Goal: Task Accomplishment & Management: Complete application form

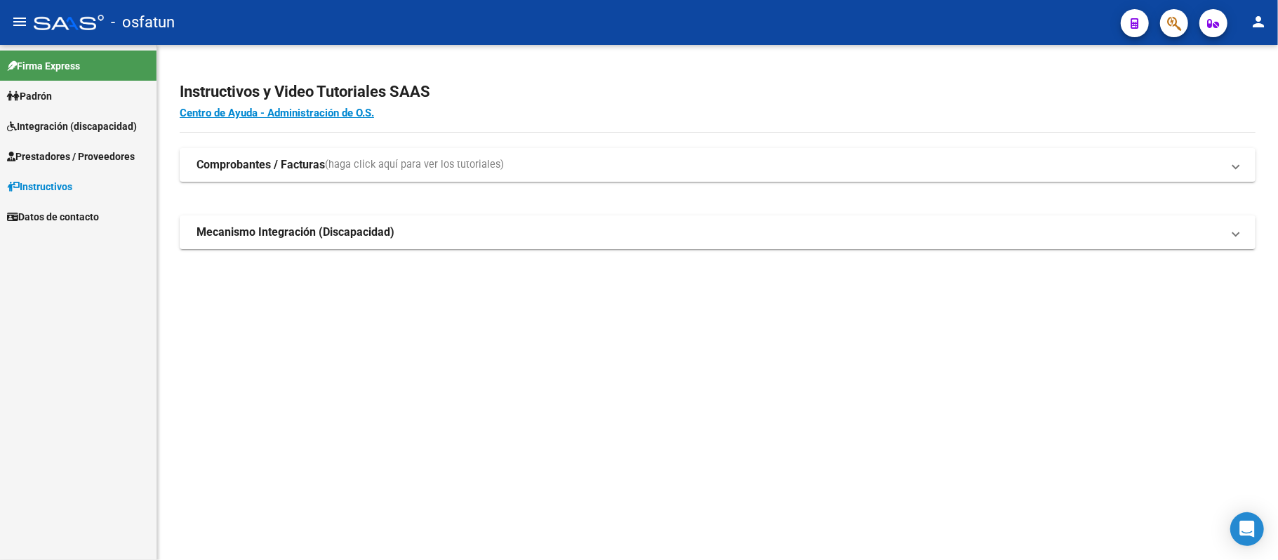
click at [54, 119] on span "Integración (discapacidad)" at bounding box center [72, 126] width 130 height 15
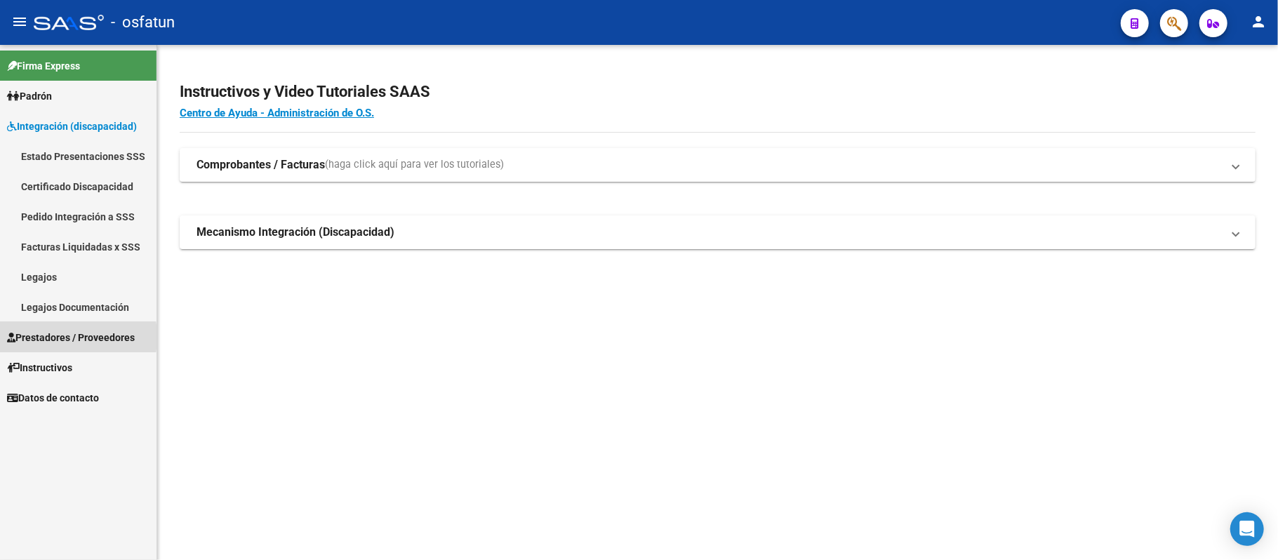
click at [42, 337] on span "Prestadores / Proveedores" at bounding box center [71, 337] width 128 height 15
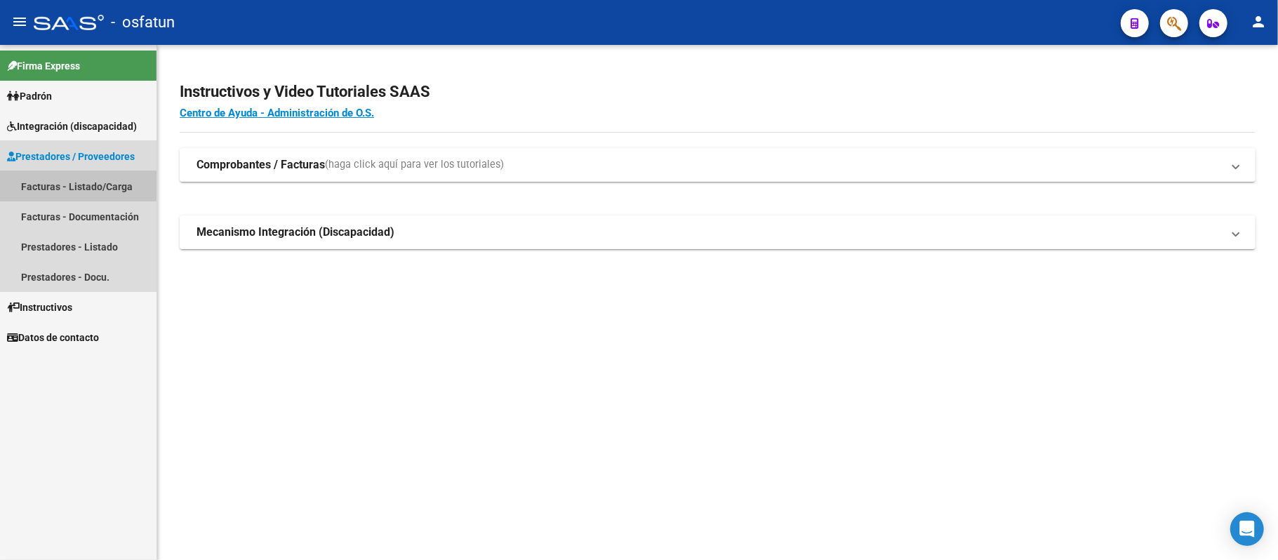
click at [66, 181] on link "Facturas - Listado/Carga" at bounding box center [78, 186] width 157 height 30
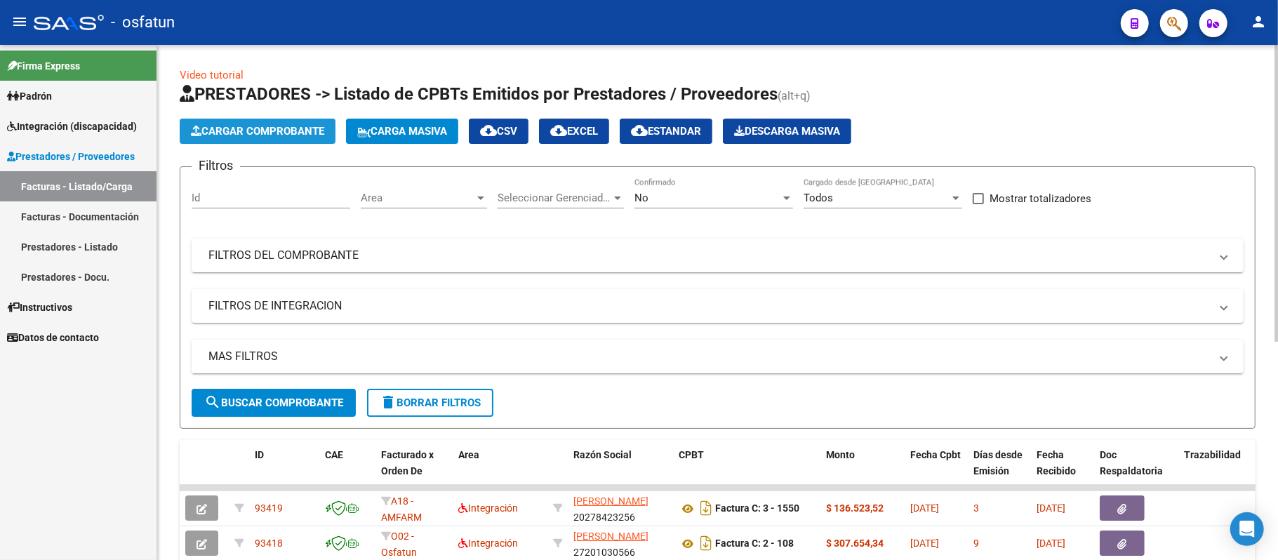
click at [217, 135] on span "Cargar Comprobante" at bounding box center [257, 131] width 133 height 13
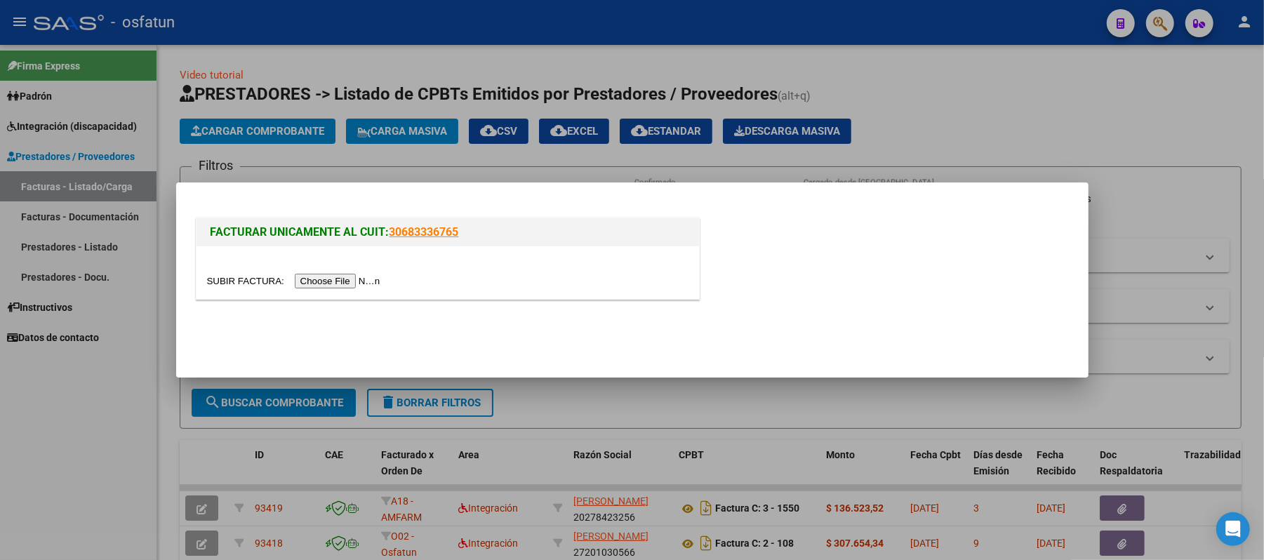
click at [307, 281] on input "file" at bounding box center [296, 281] width 178 height 15
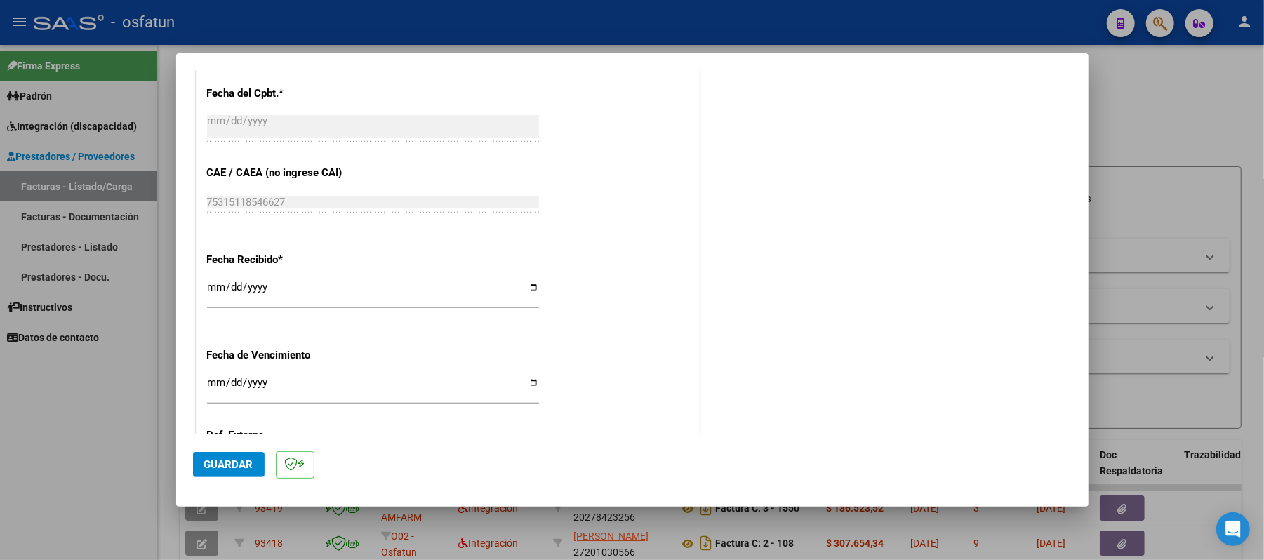
scroll to position [842, 0]
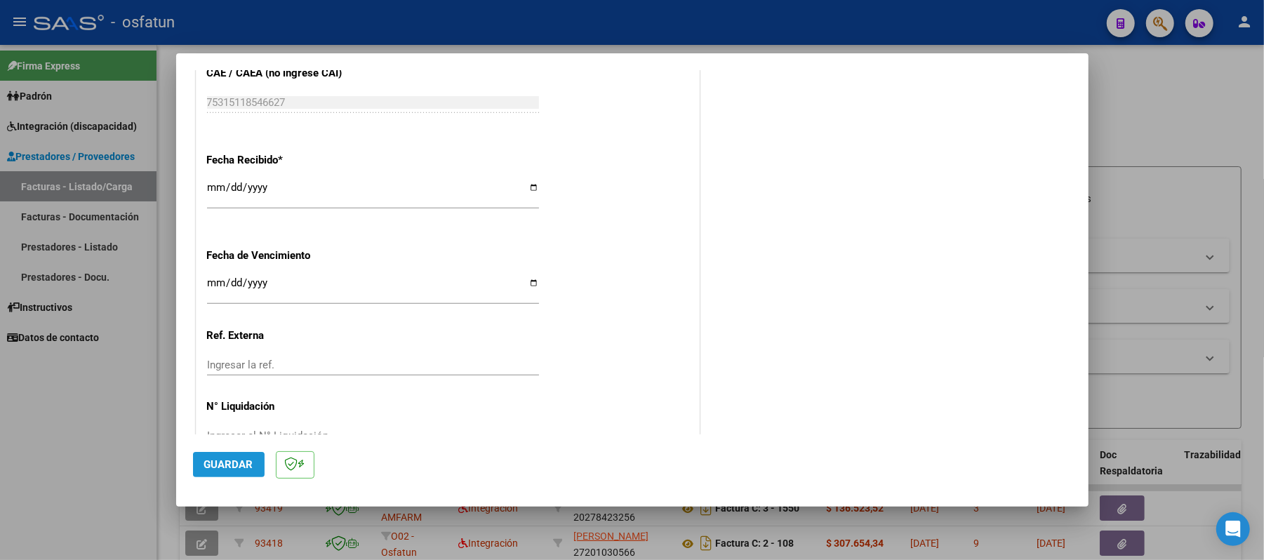
click at [228, 467] on span "Guardar" at bounding box center [228, 464] width 49 height 13
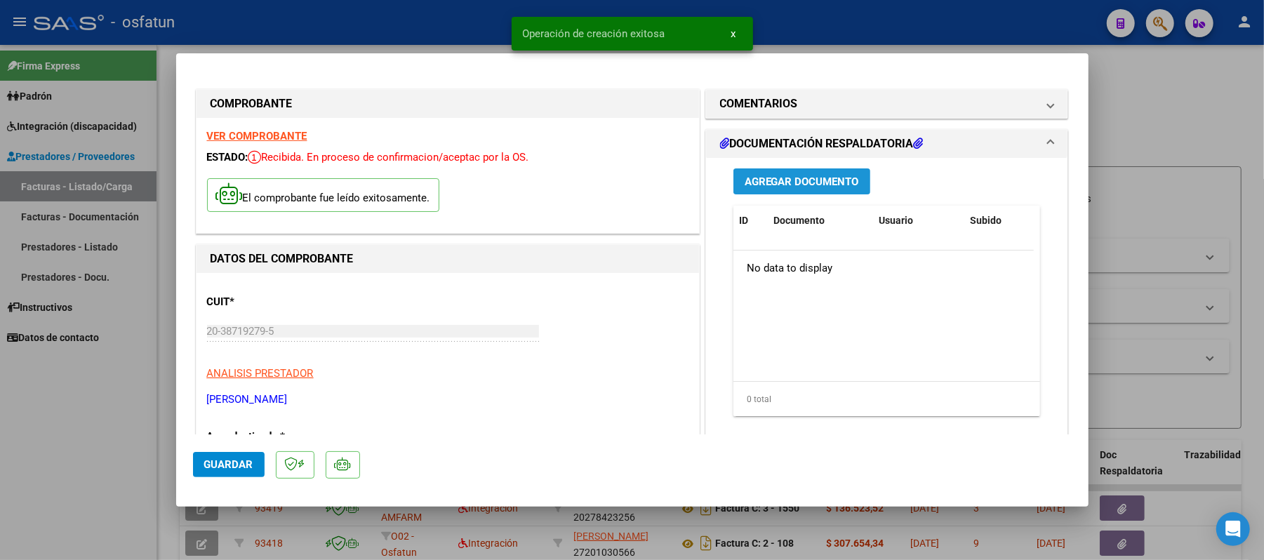
click at [771, 178] on span "Agregar Documento" at bounding box center [802, 181] width 114 height 13
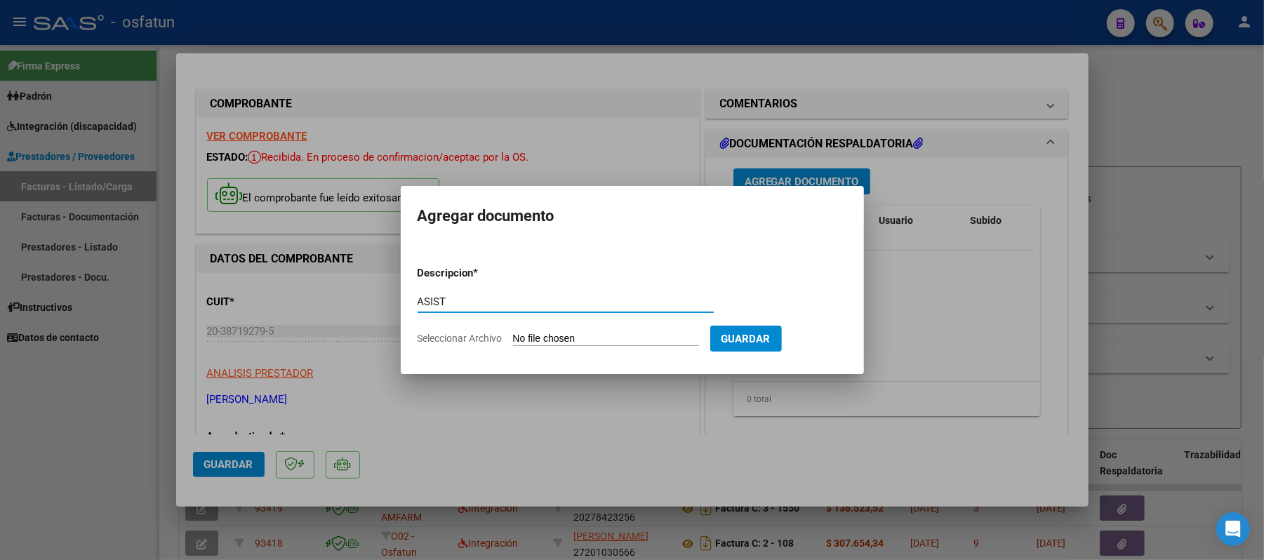
type input "ASIST"
click at [585, 337] on input "Seleccionar Archivo" at bounding box center [606, 339] width 186 height 13
type input "C:\fakepath\ASIST.pdf"
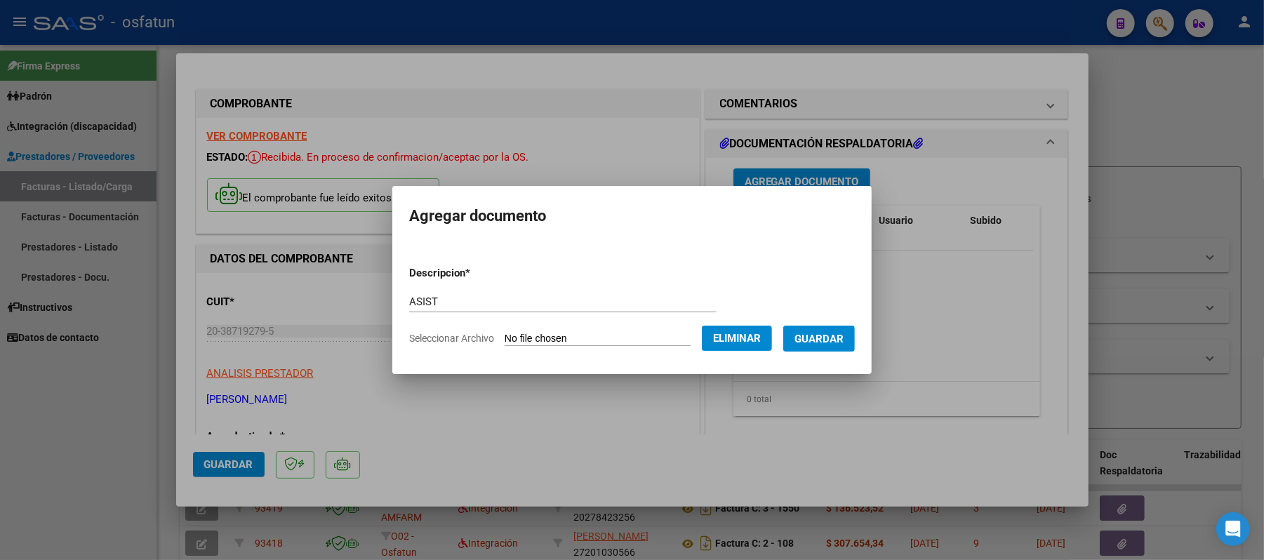
click at [824, 334] on span "Guardar" at bounding box center [818, 339] width 49 height 13
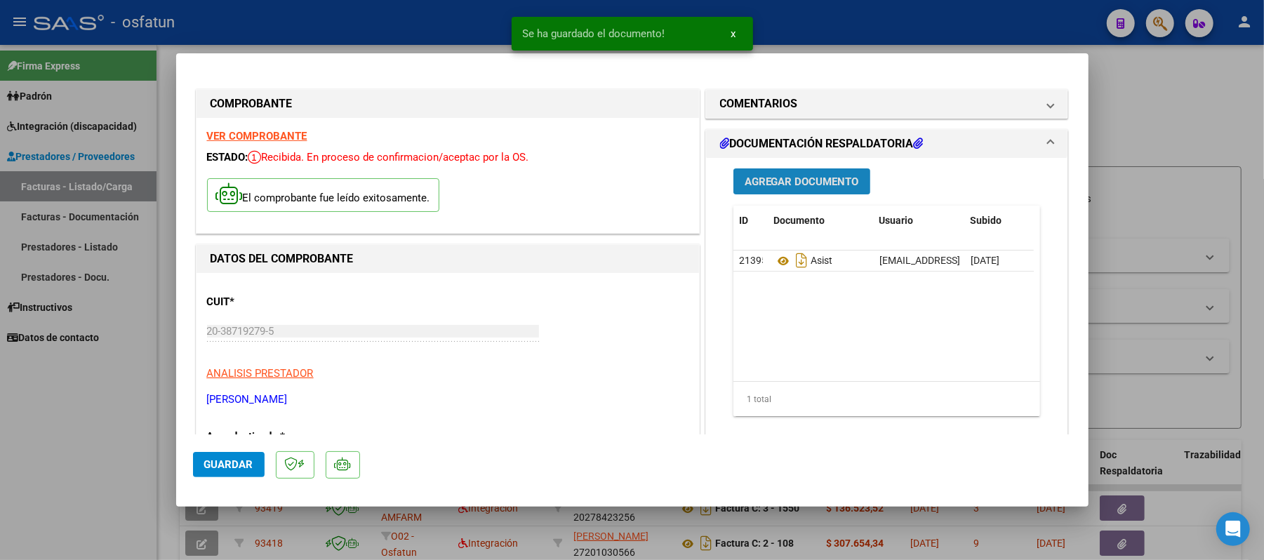
click at [787, 184] on span "Agregar Documento" at bounding box center [802, 181] width 114 height 13
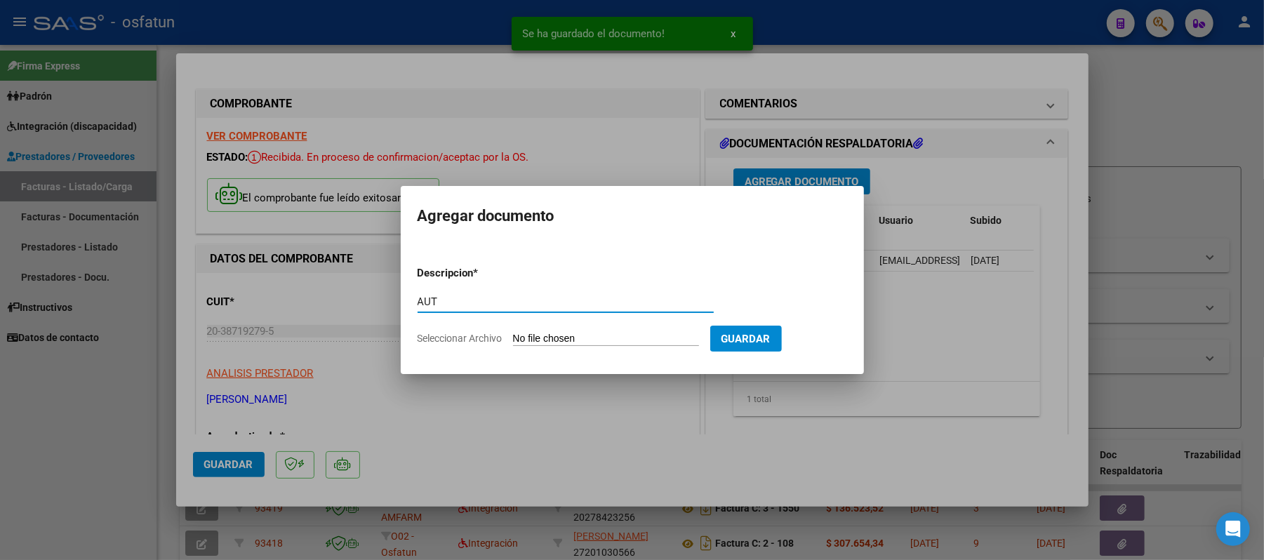
type input "AUT"
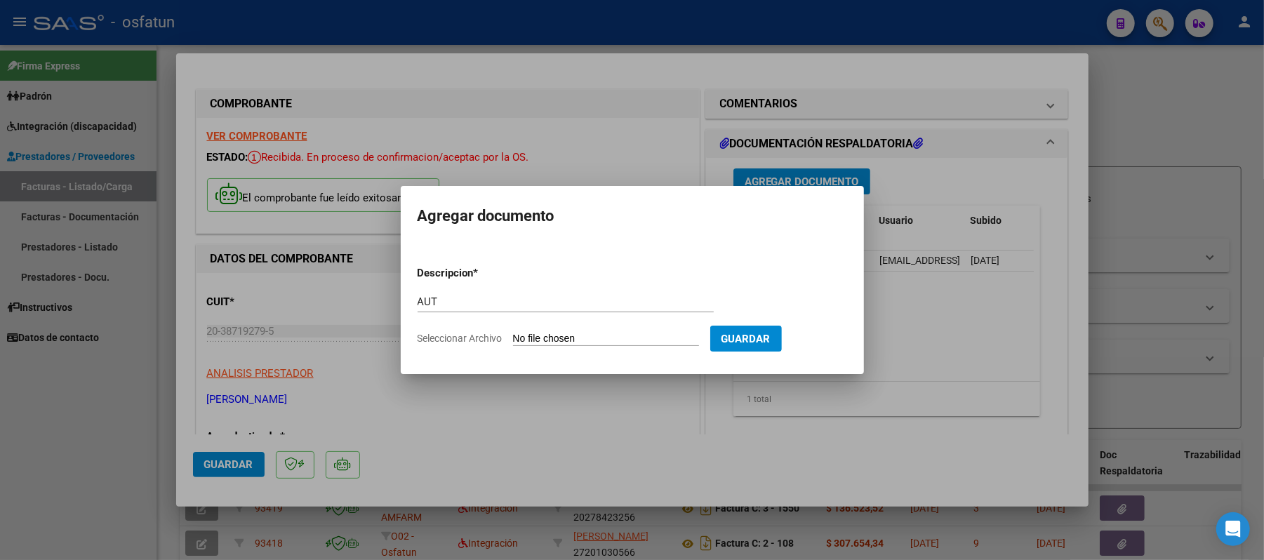
click at [611, 338] on input "Seleccionar Archivo" at bounding box center [606, 339] width 186 height 13
type input "C:\fakepath\AUT.pdf"
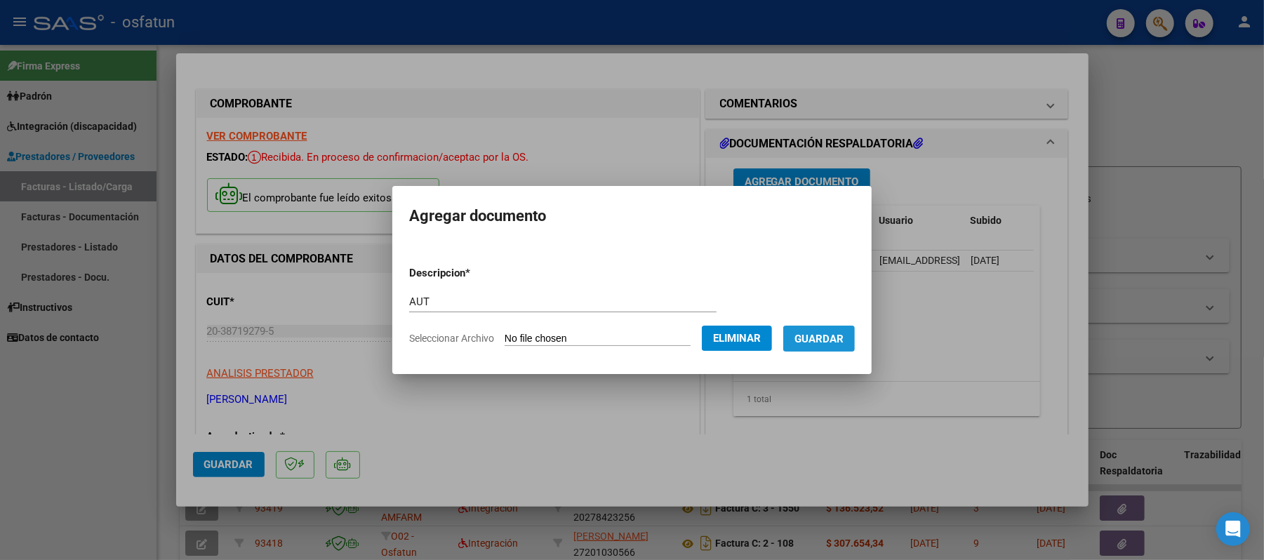
click at [820, 340] on span "Guardar" at bounding box center [818, 339] width 49 height 13
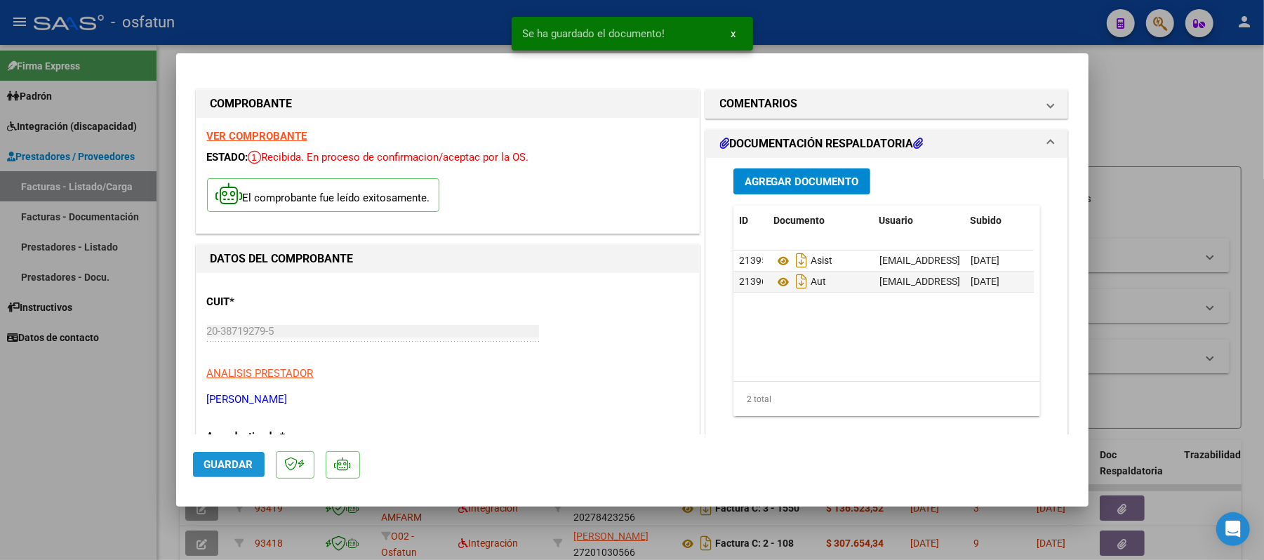
click at [245, 465] on span "Guardar" at bounding box center [228, 464] width 49 height 13
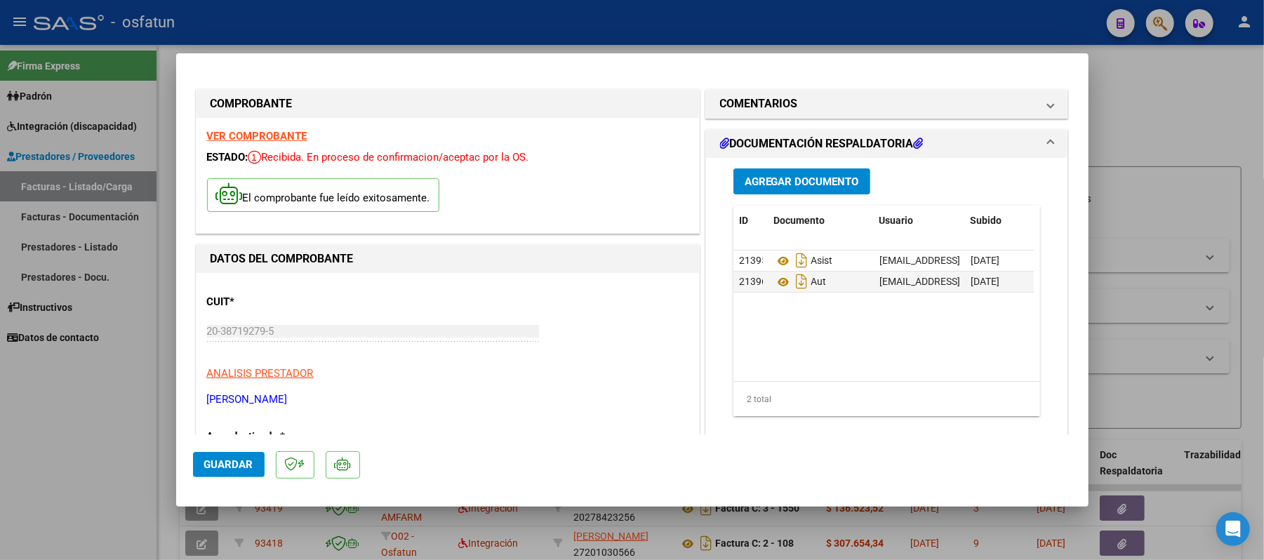
click at [1188, 93] on div at bounding box center [632, 280] width 1264 height 560
type input "$ 0,00"
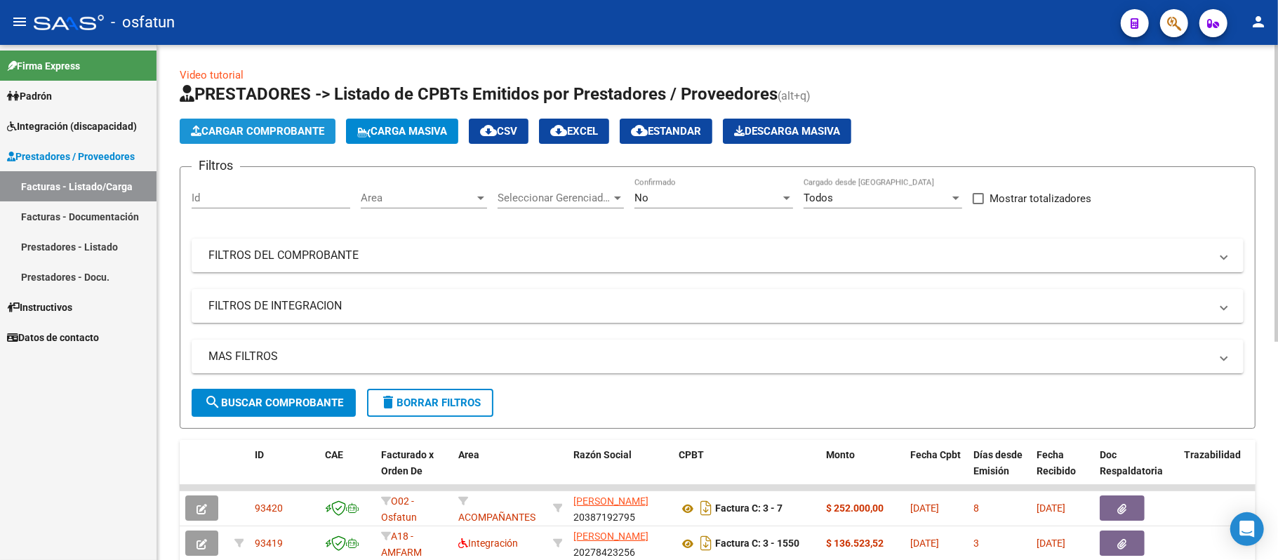
click at [251, 125] on span "Cargar Comprobante" at bounding box center [257, 131] width 133 height 13
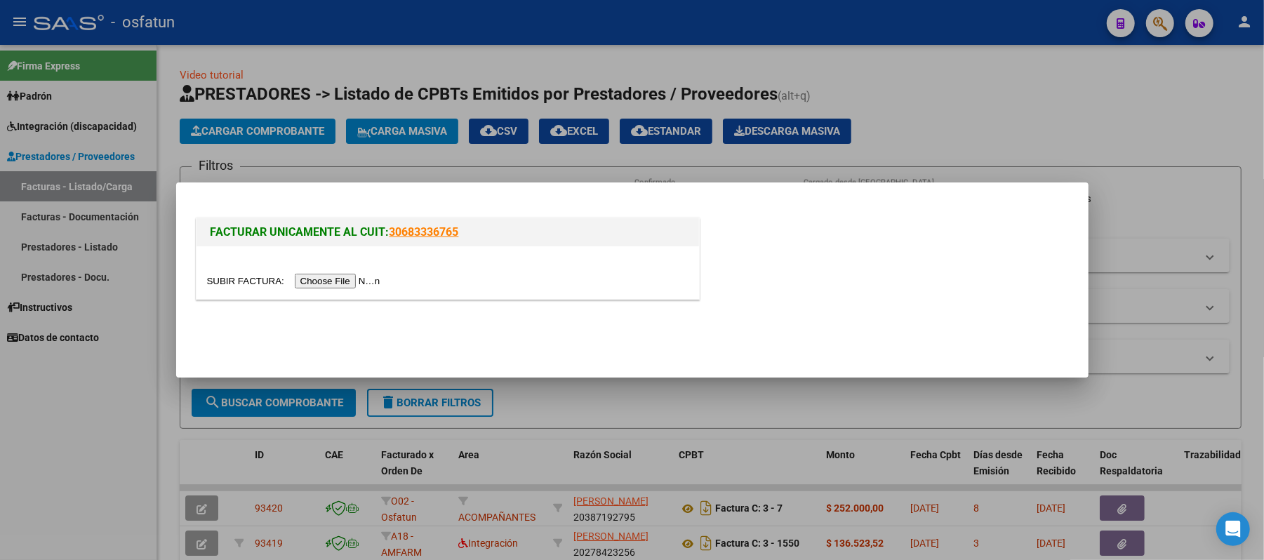
click at [337, 279] on input "file" at bounding box center [296, 281] width 178 height 15
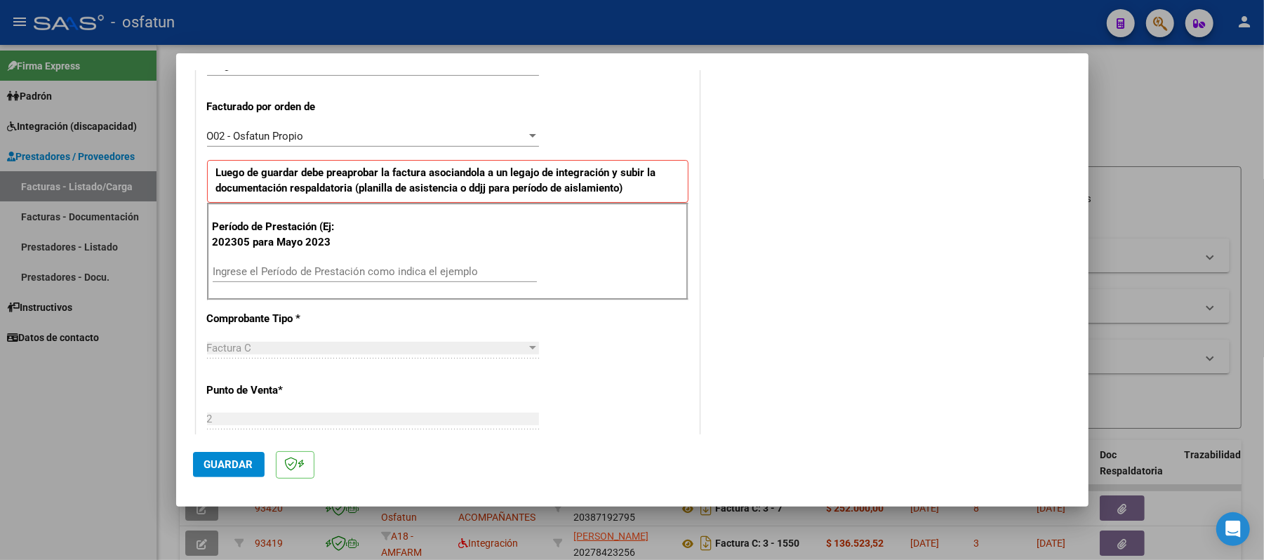
scroll to position [467, 0]
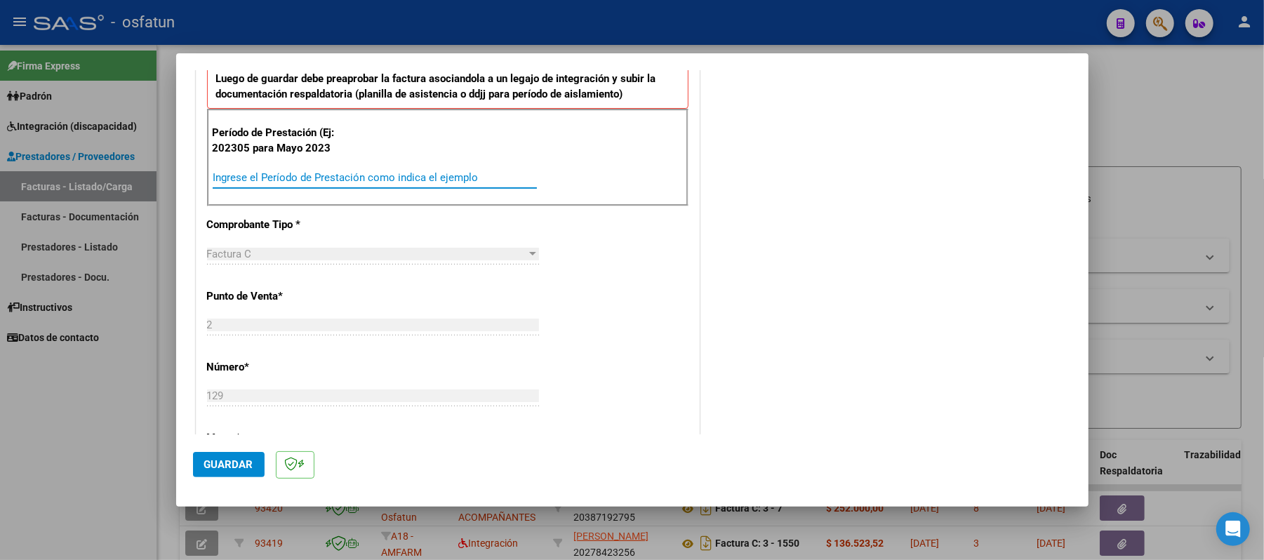
click at [315, 180] on input "Ingrese el Período de Prestación como indica el ejemplo" at bounding box center [375, 177] width 324 height 13
type input "202507"
click at [225, 469] on span "Guardar" at bounding box center [228, 464] width 49 height 13
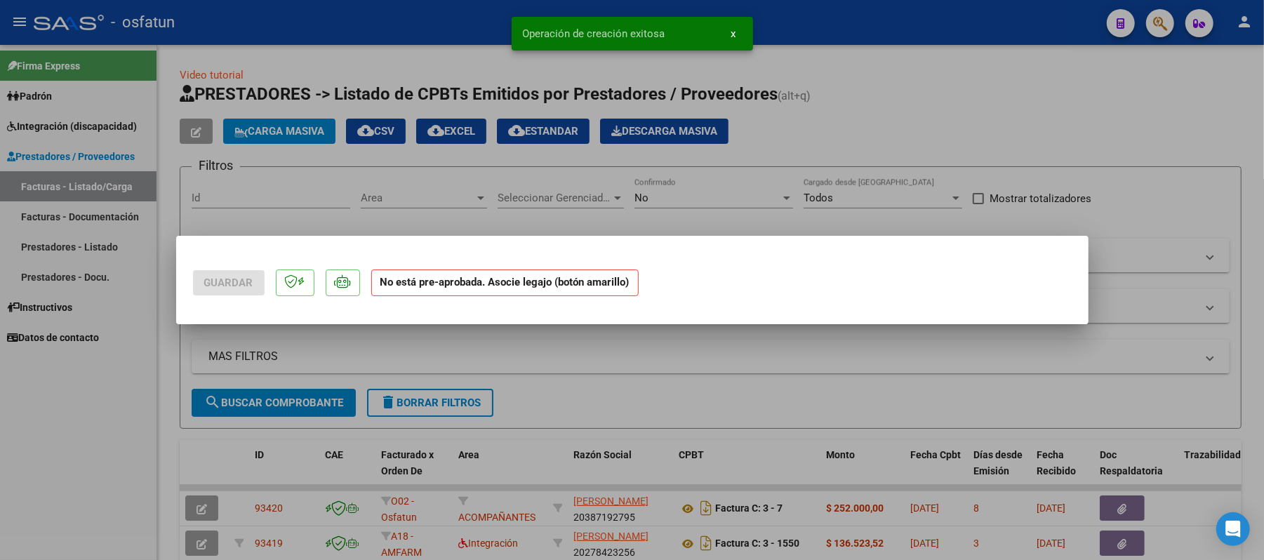
scroll to position [0, 0]
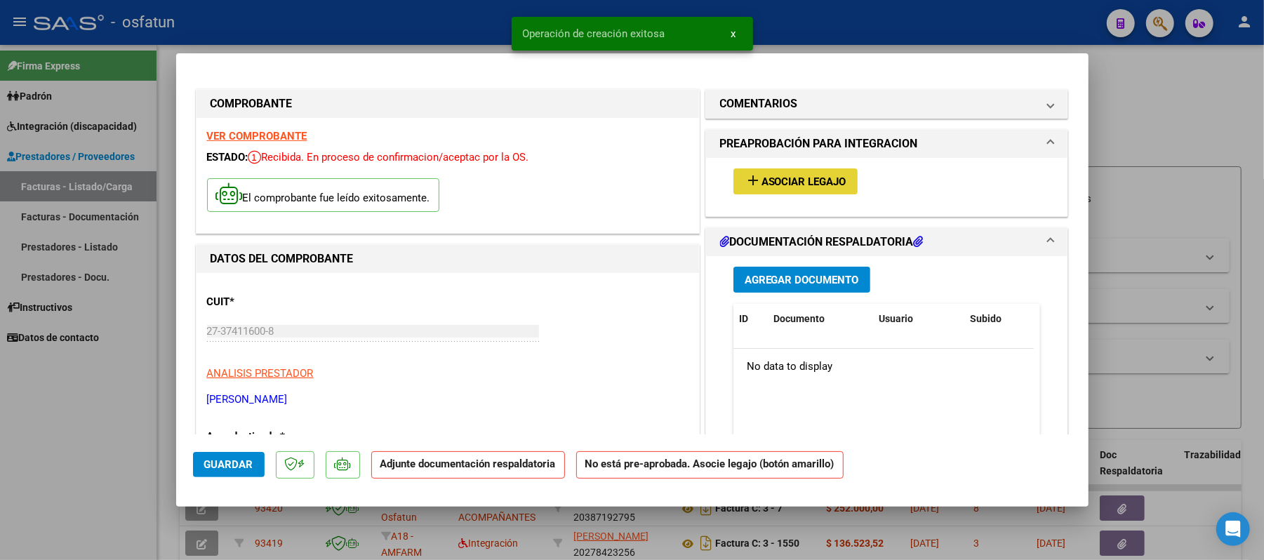
click at [773, 175] on span "add Asociar Legajo" at bounding box center [796, 181] width 102 height 13
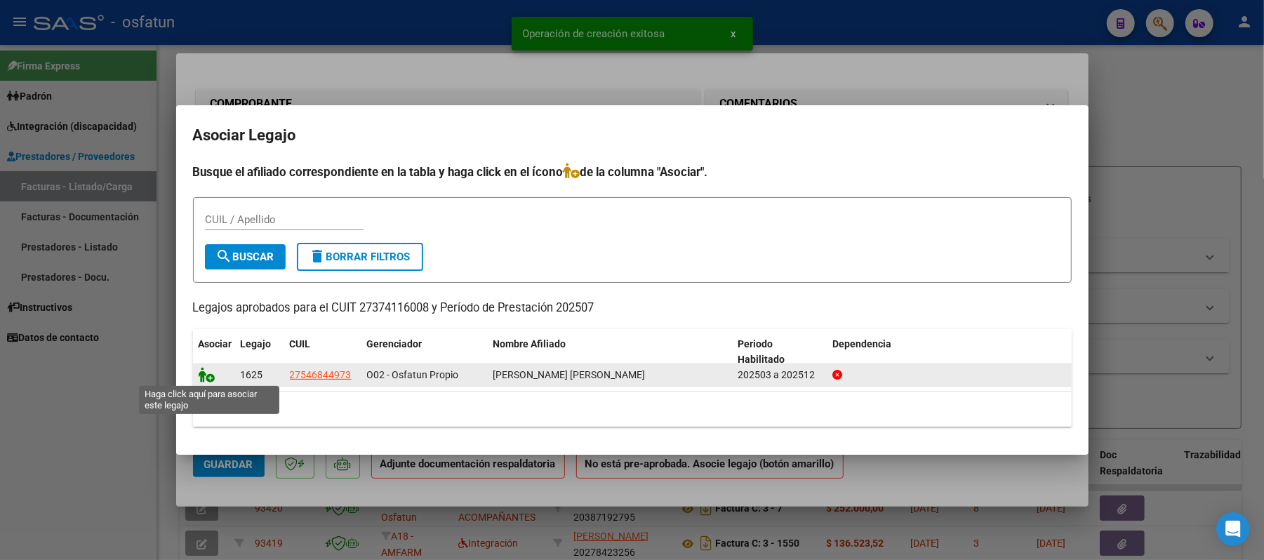
click at [208, 376] on icon at bounding box center [207, 374] width 17 height 15
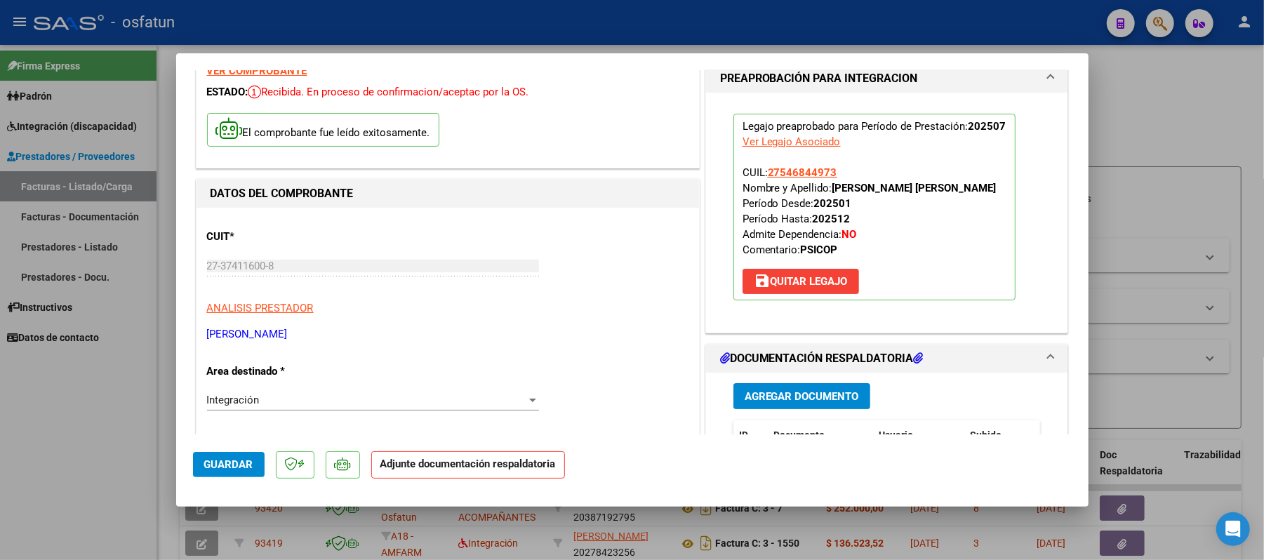
scroll to position [187, 0]
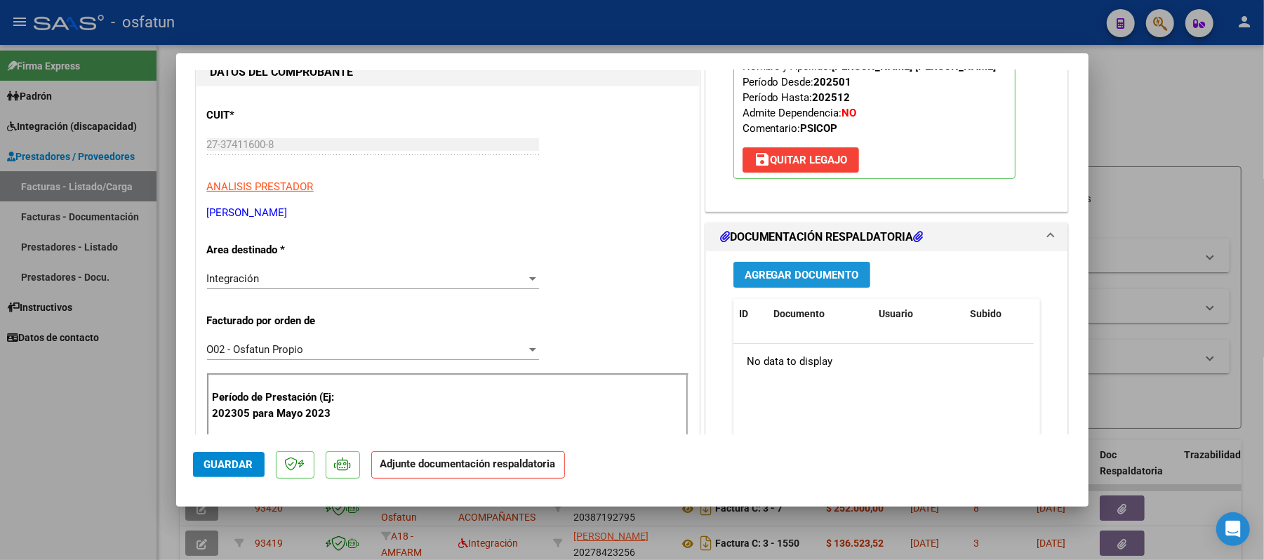
click at [780, 279] on span "Agregar Documento" at bounding box center [802, 275] width 114 height 13
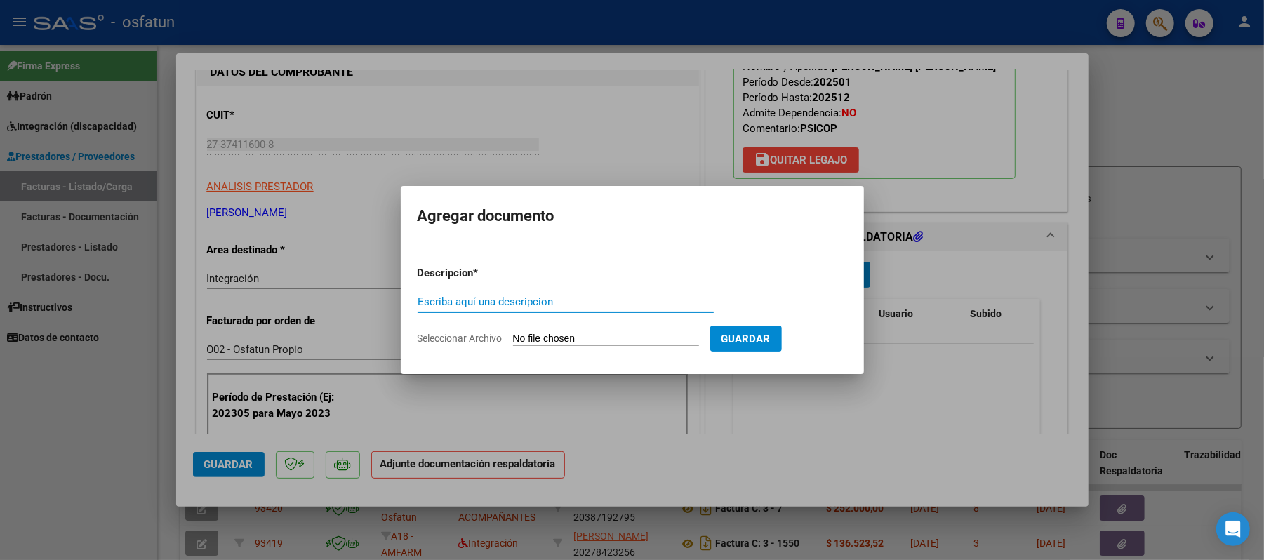
click at [565, 303] on input "Escriba aquí una descripcion" at bounding box center [566, 301] width 296 height 13
type input "ASIST"
click at [539, 334] on input "Seleccionar Archivo" at bounding box center [606, 339] width 186 height 13
type input "C:\fakepath\ASIST.pdf"
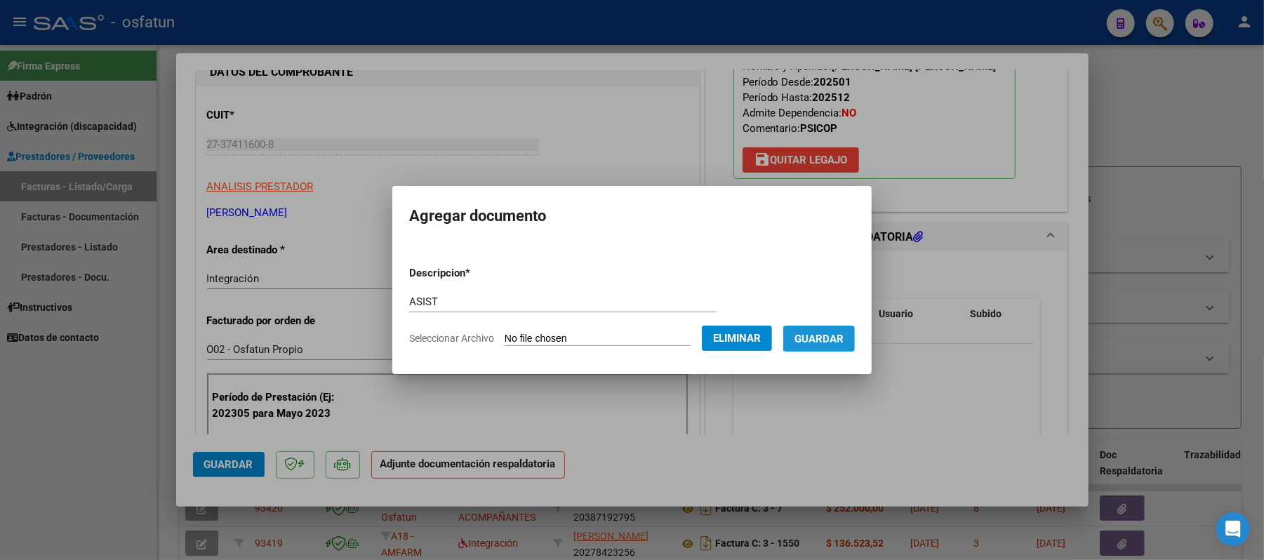
click at [832, 337] on span "Guardar" at bounding box center [818, 339] width 49 height 13
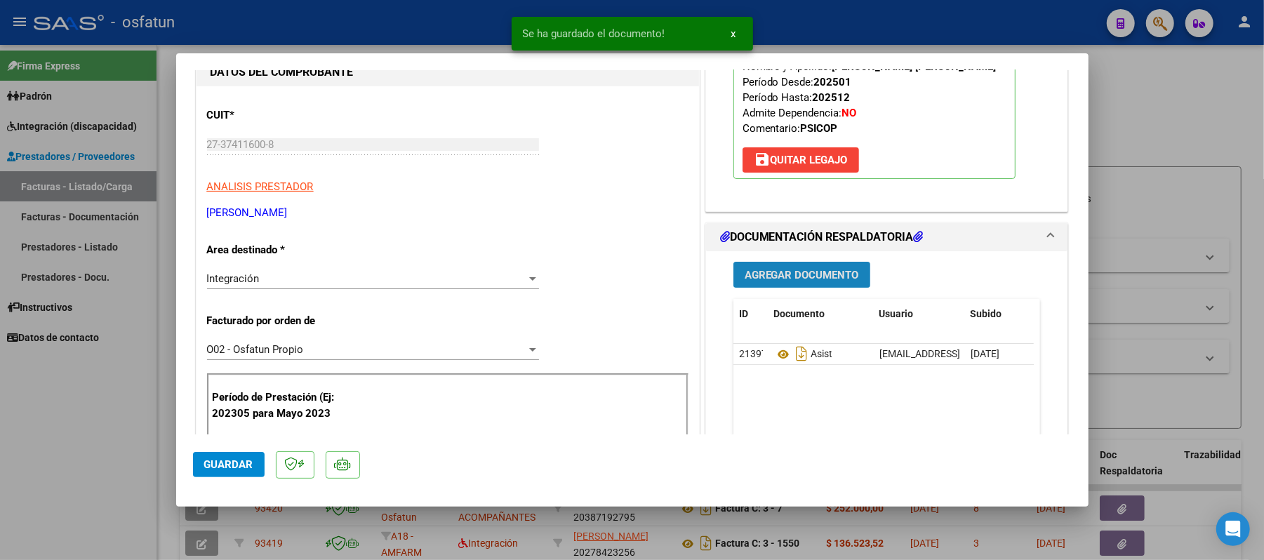
click at [794, 270] on span "Agregar Documento" at bounding box center [802, 275] width 114 height 13
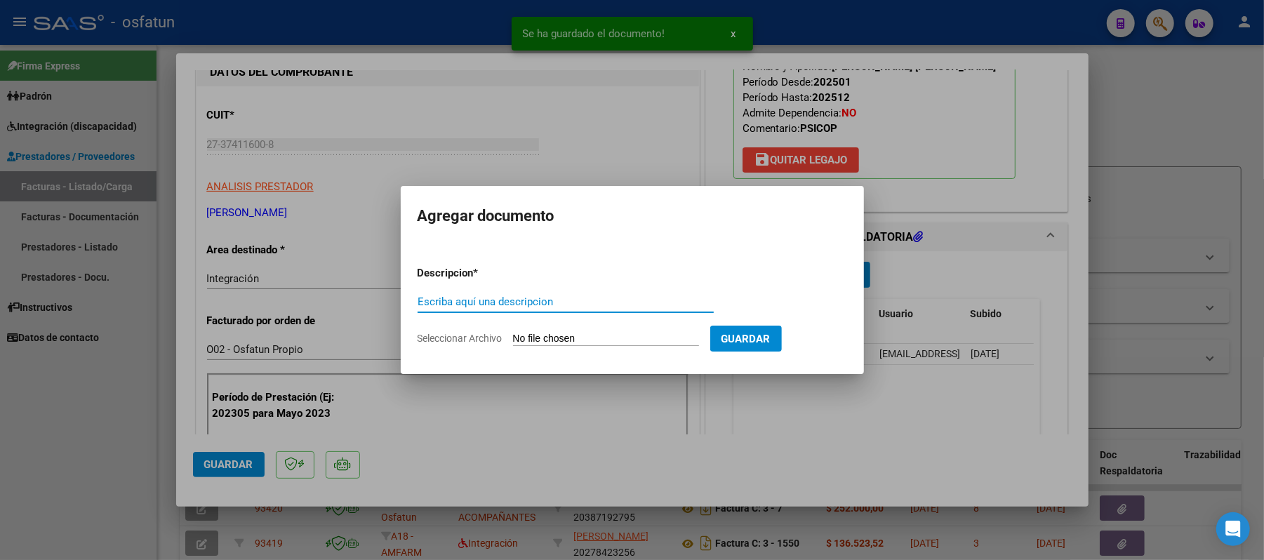
click at [606, 307] on input "Escriba aquí una descripcion" at bounding box center [566, 301] width 296 height 13
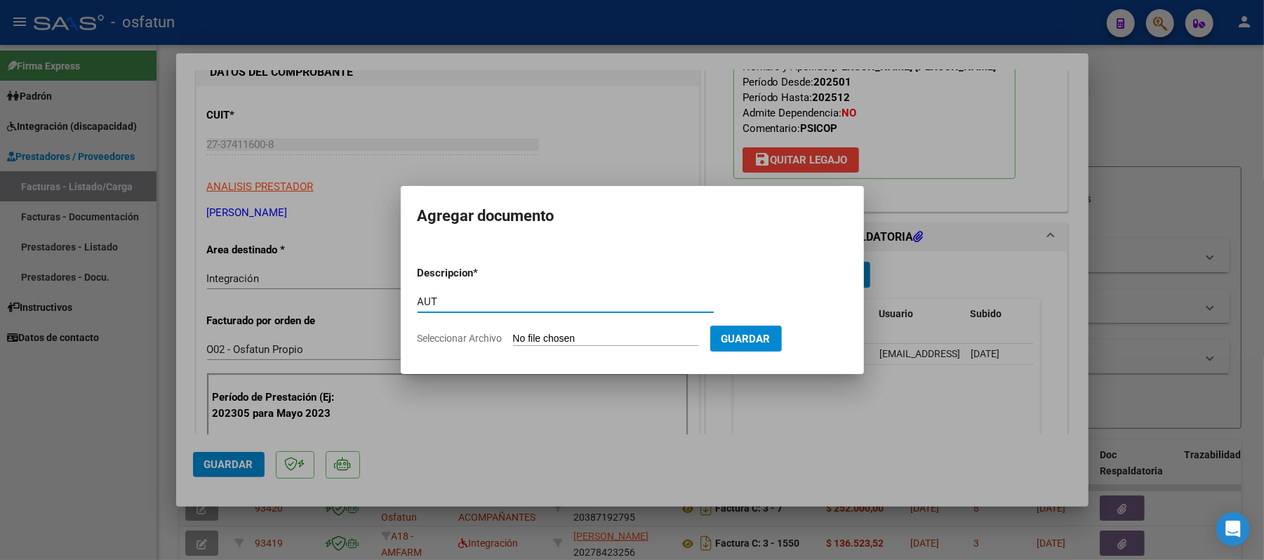
type input "AUT"
click at [562, 337] on input "Seleccionar Archivo" at bounding box center [606, 339] width 186 height 13
type input "C:\fakepath\AUT.pdf"
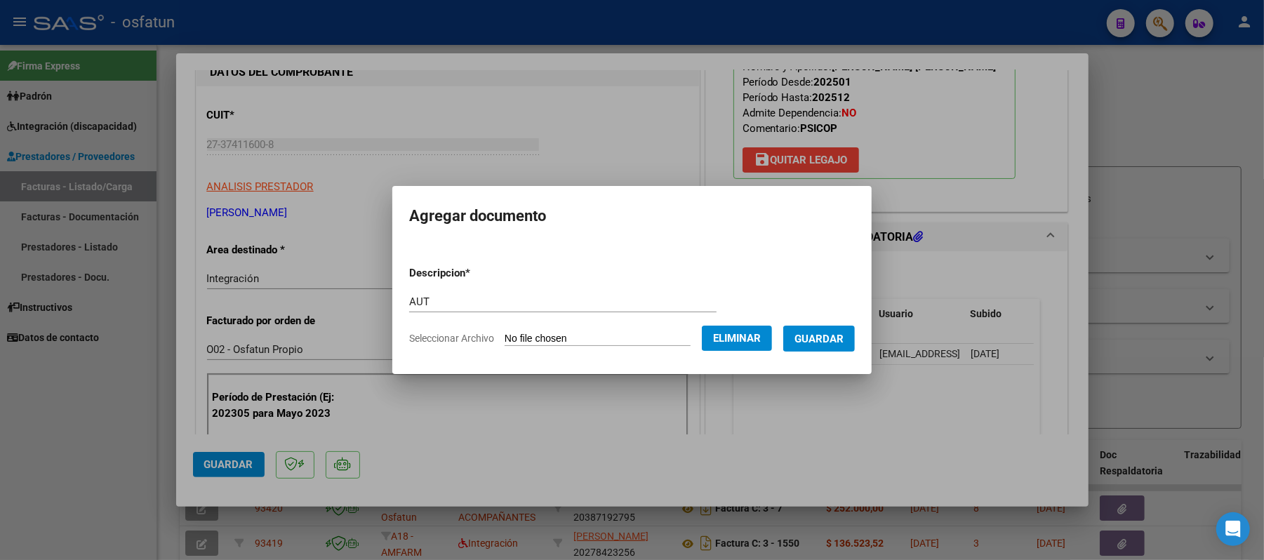
click at [823, 341] on span "Guardar" at bounding box center [818, 339] width 49 height 13
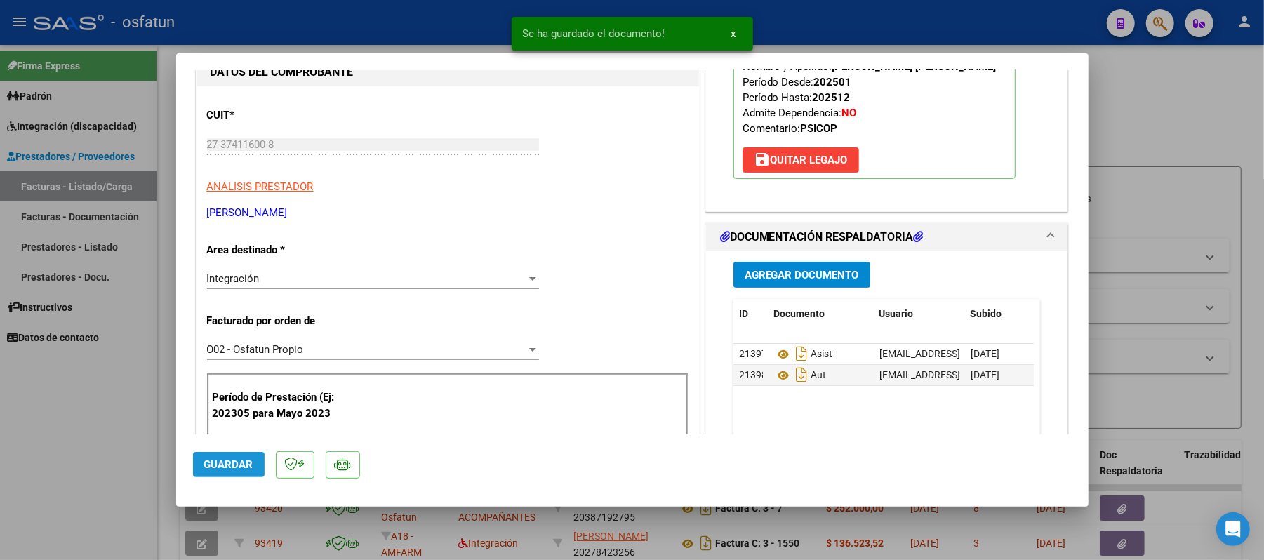
click at [219, 459] on span "Guardar" at bounding box center [228, 464] width 49 height 13
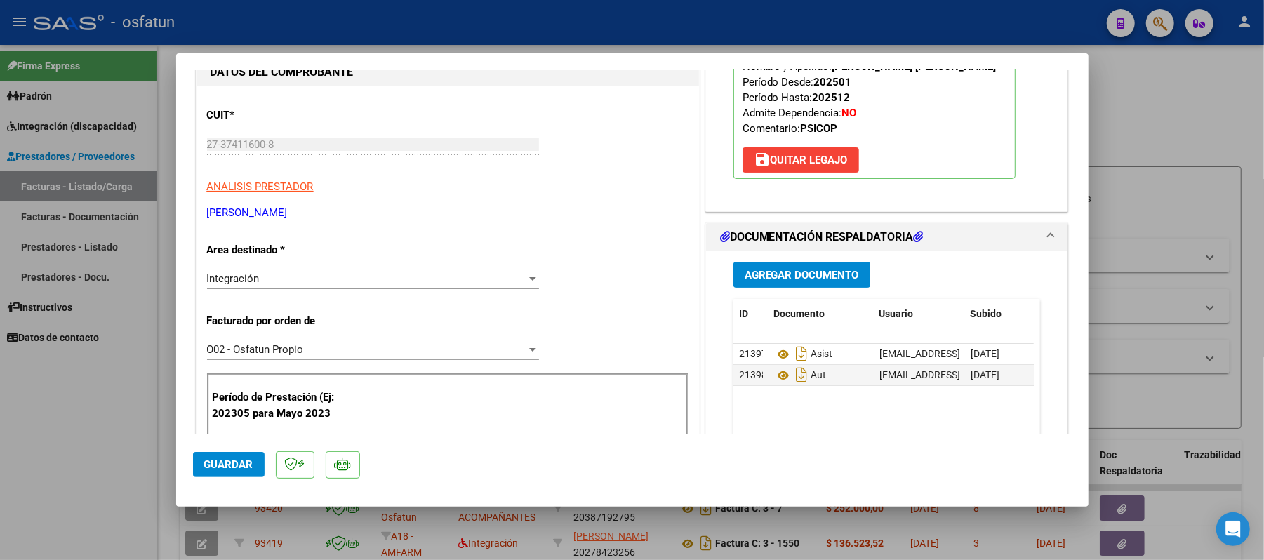
click at [1157, 125] on div at bounding box center [632, 280] width 1264 height 560
type input "$ 0,00"
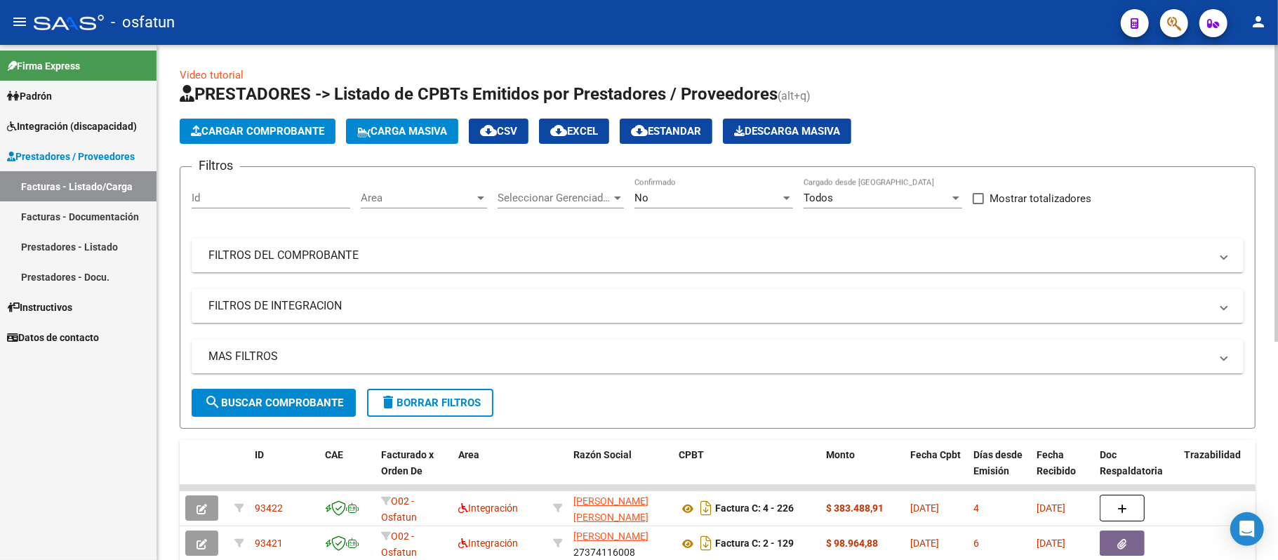
click at [277, 125] on span "Cargar Comprobante" at bounding box center [257, 131] width 133 height 13
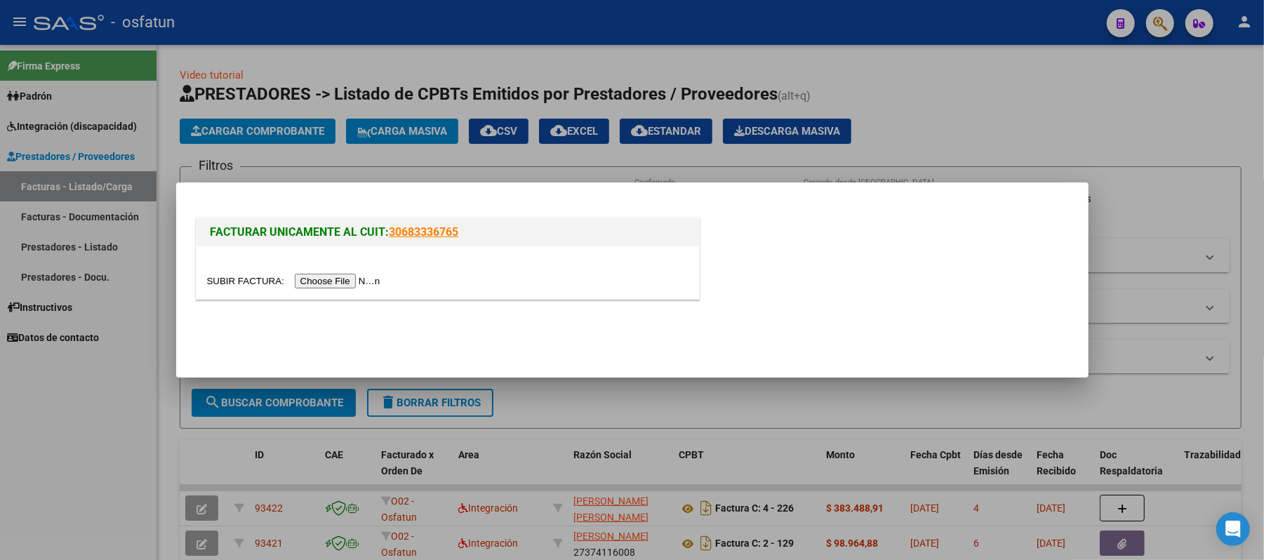
click at [337, 279] on input "file" at bounding box center [296, 281] width 178 height 15
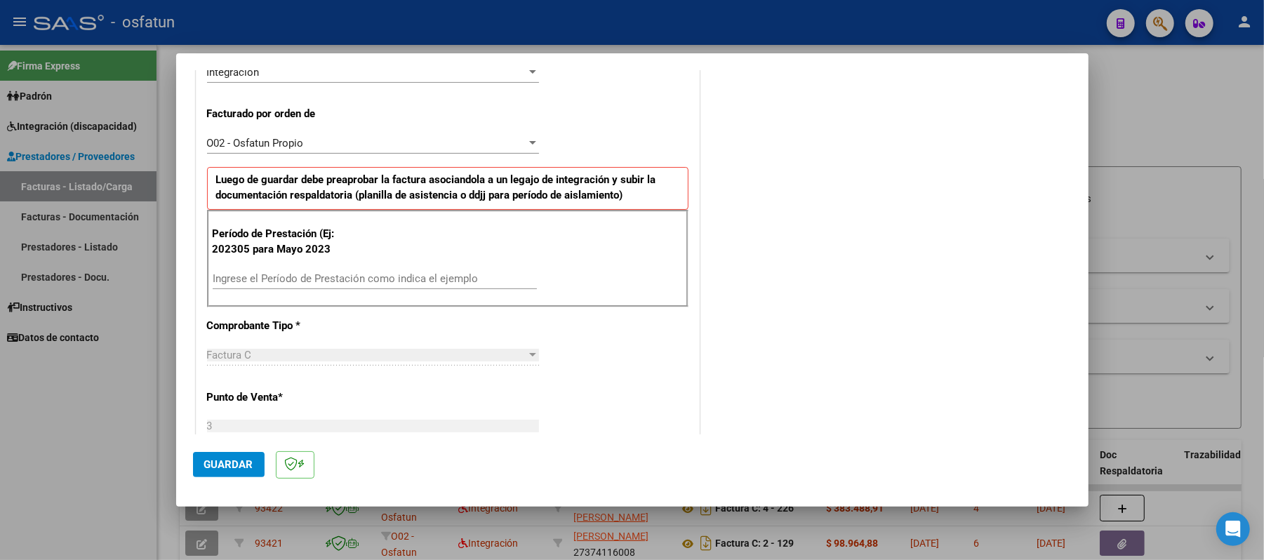
scroll to position [374, 0]
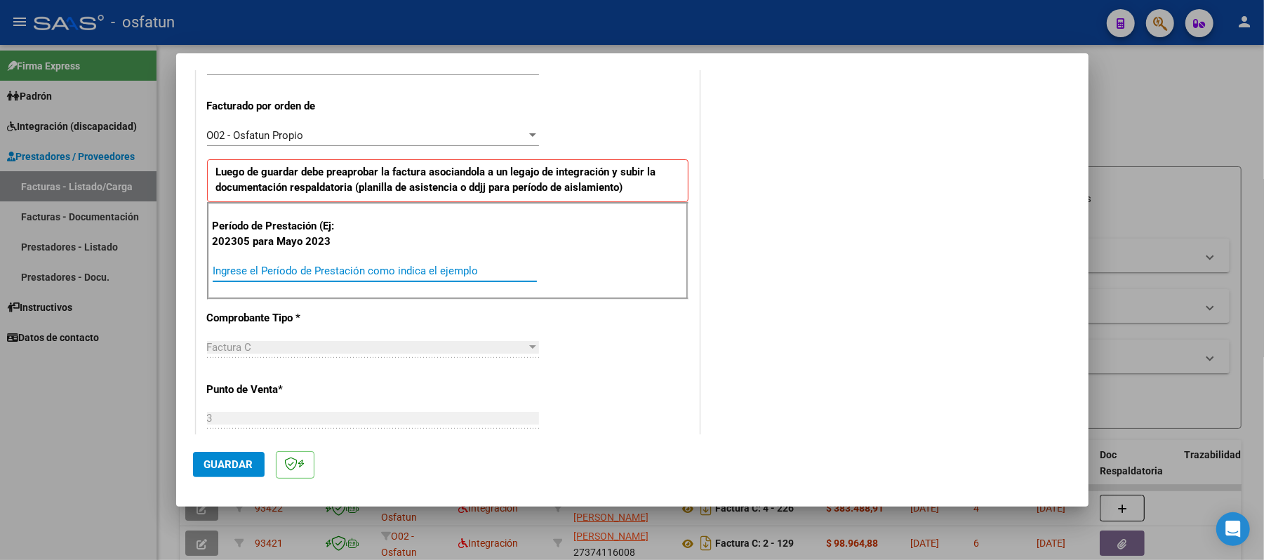
click at [326, 277] on input "Ingrese el Período de Prestación como indica el ejemplo" at bounding box center [375, 271] width 324 height 13
type input "202507"
click at [203, 461] on button "Guardar" at bounding box center [229, 464] width 72 height 25
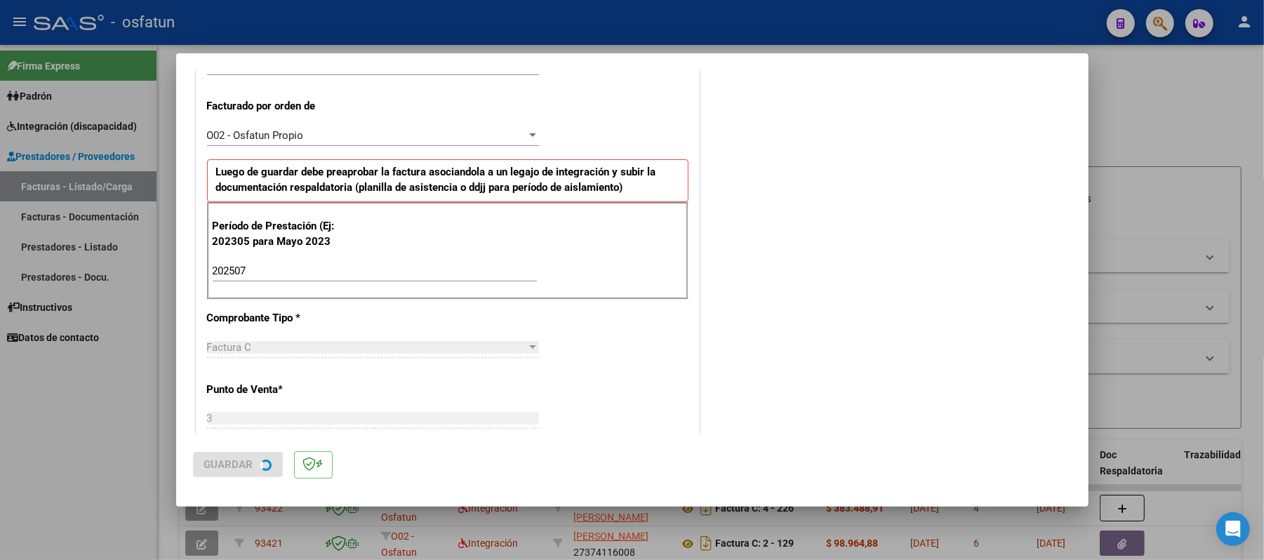
scroll to position [0, 0]
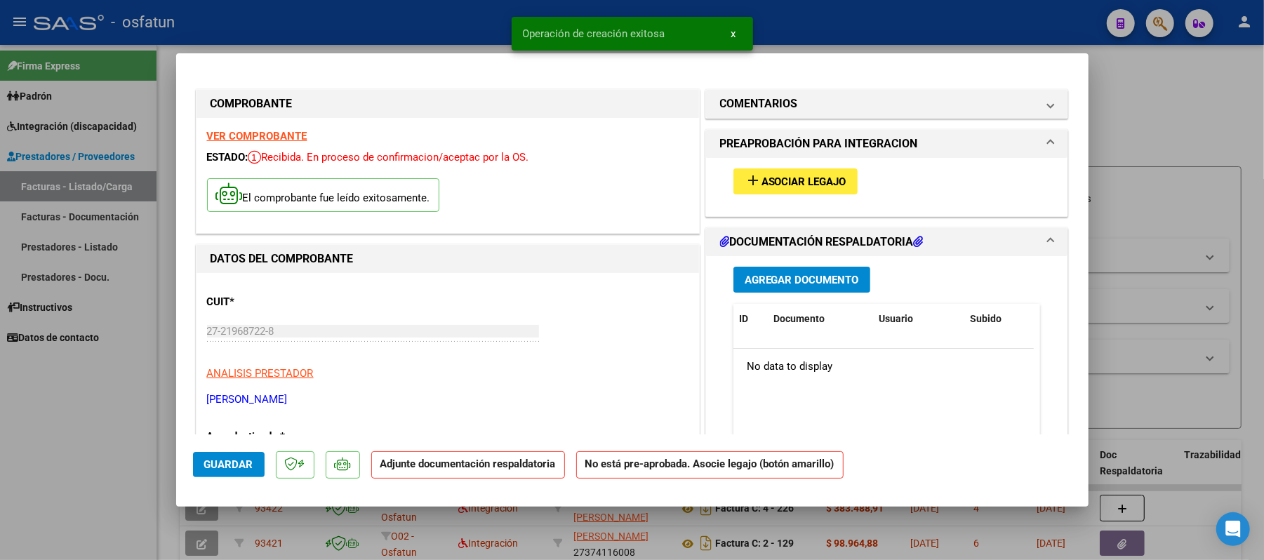
click at [773, 175] on span "add Asociar Legajo" at bounding box center [796, 181] width 102 height 13
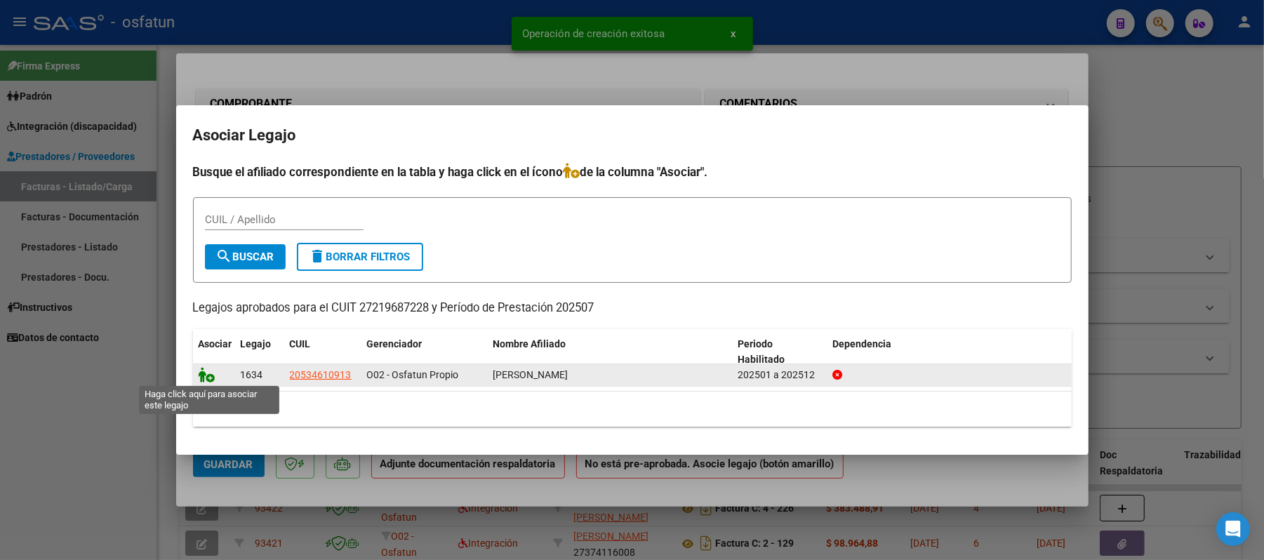
click at [206, 372] on icon at bounding box center [207, 374] width 17 height 15
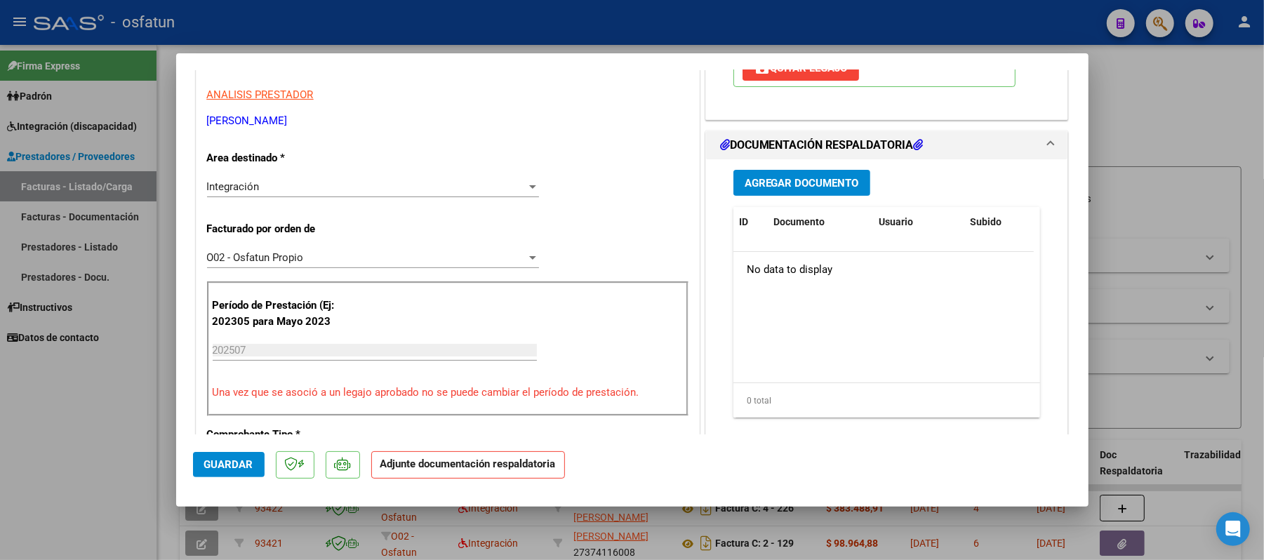
scroll to position [281, 0]
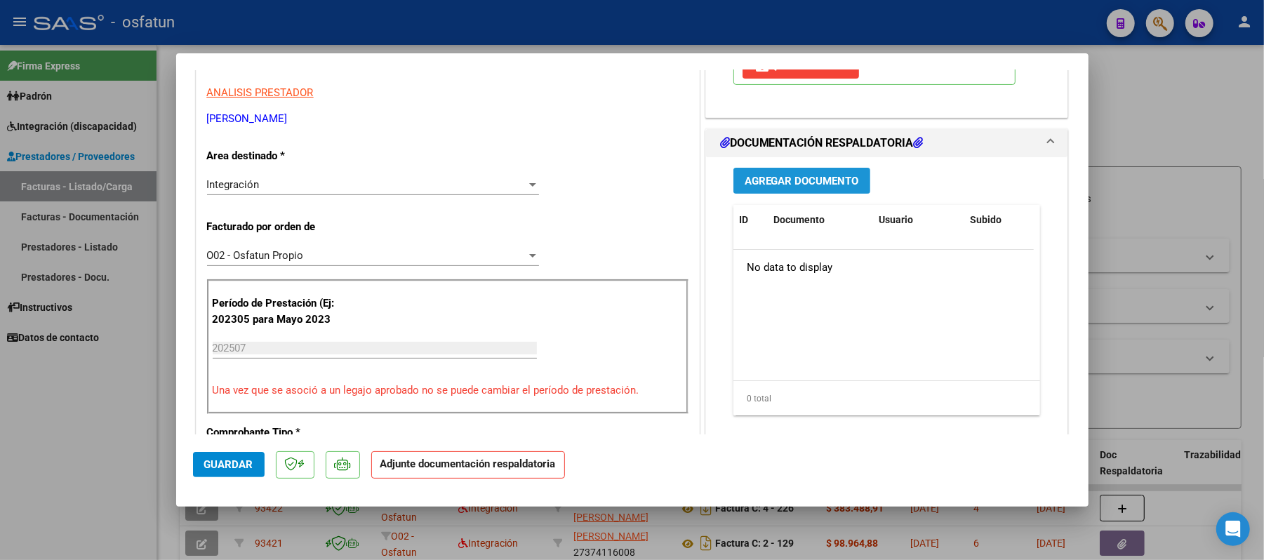
click at [792, 172] on button "Agregar Documento" at bounding box center [801, 181] width 137 height 26
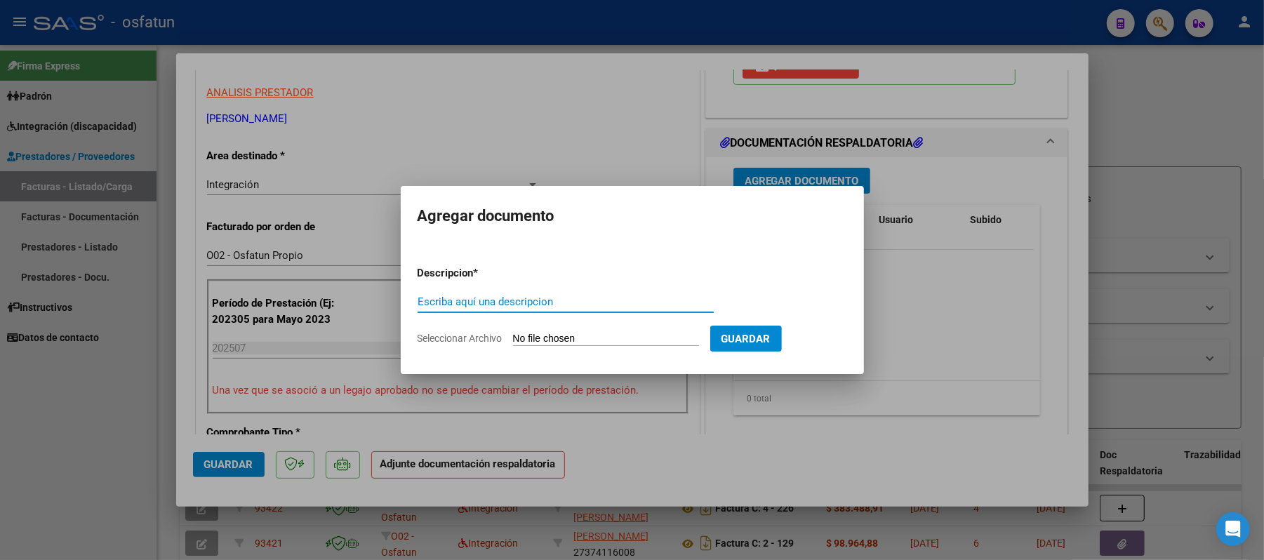
click at [521, 307] on input "Escriba aquí una descripcion" at bounding box center [566, 301] width 296 height 13
type input "ASIST"
click at [571, 337] on input "Seleccionar Archivo" at bounding box center [606, 339] width 186 height 13
type input "C:\fakepath\ASIST.pdf"
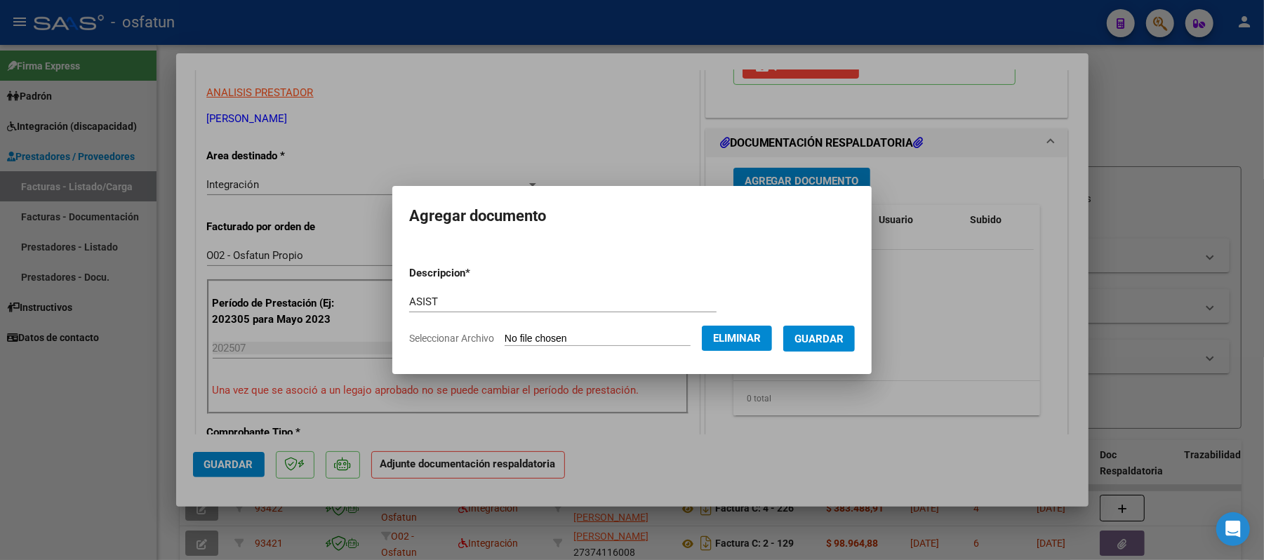
click at [823, 332] on span "Guardar" at bounding box center [818, 338] width 49 height 13
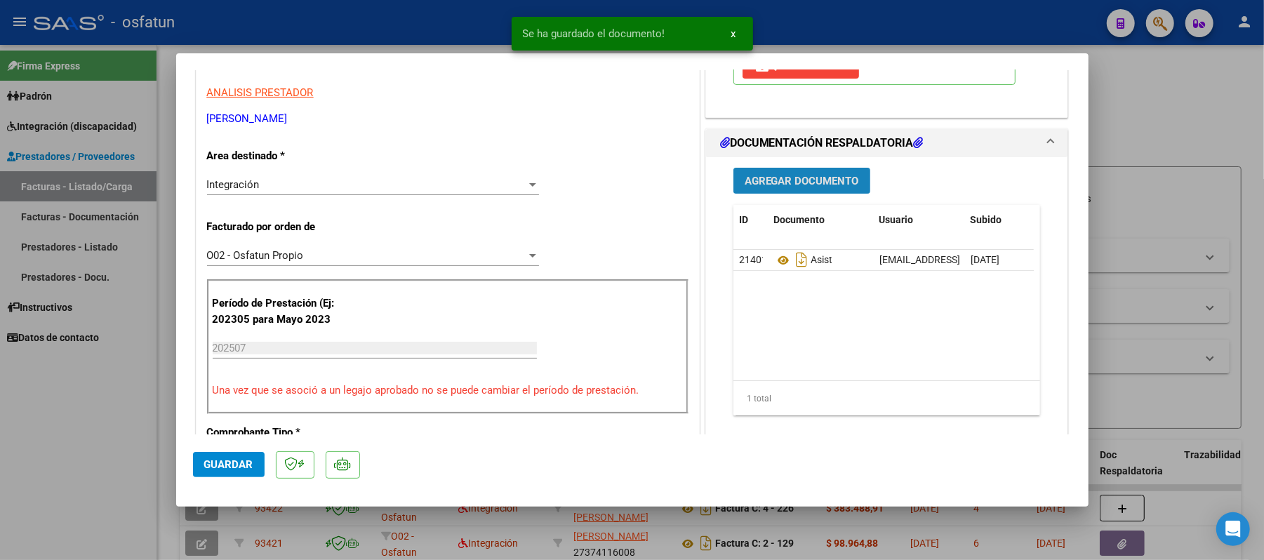
click at [807, 185] on span "Agregar Documento" at bounding box center [802, 181] width 114 height 13
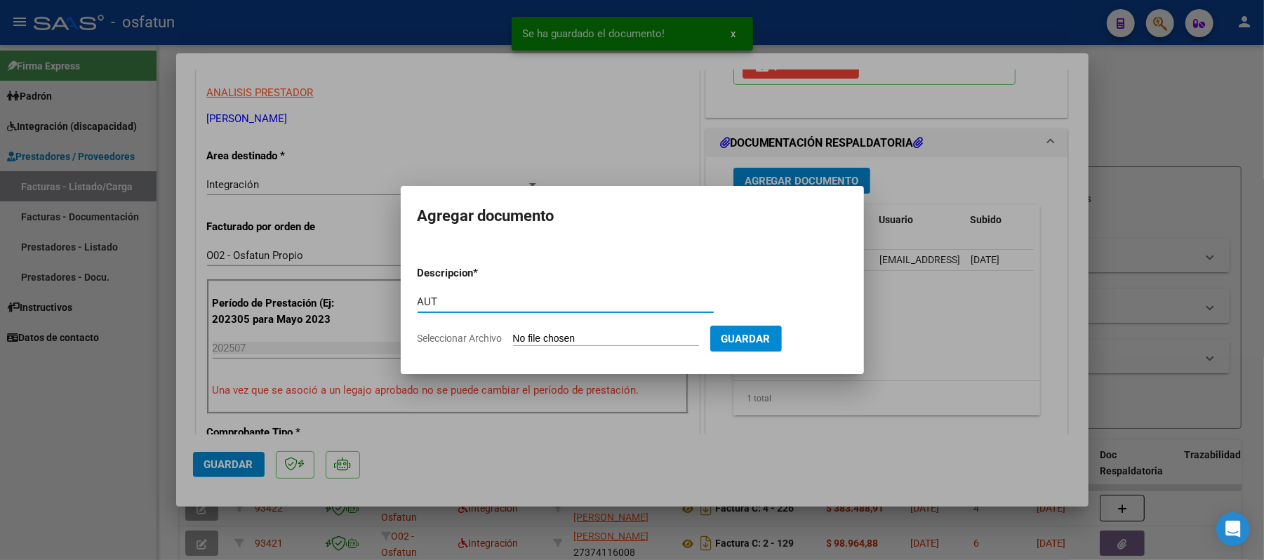
type input "AUT"
click at [577, 338] on input "Seleccionar Archivo" at bounding box center [606, 339] width 186 height 13
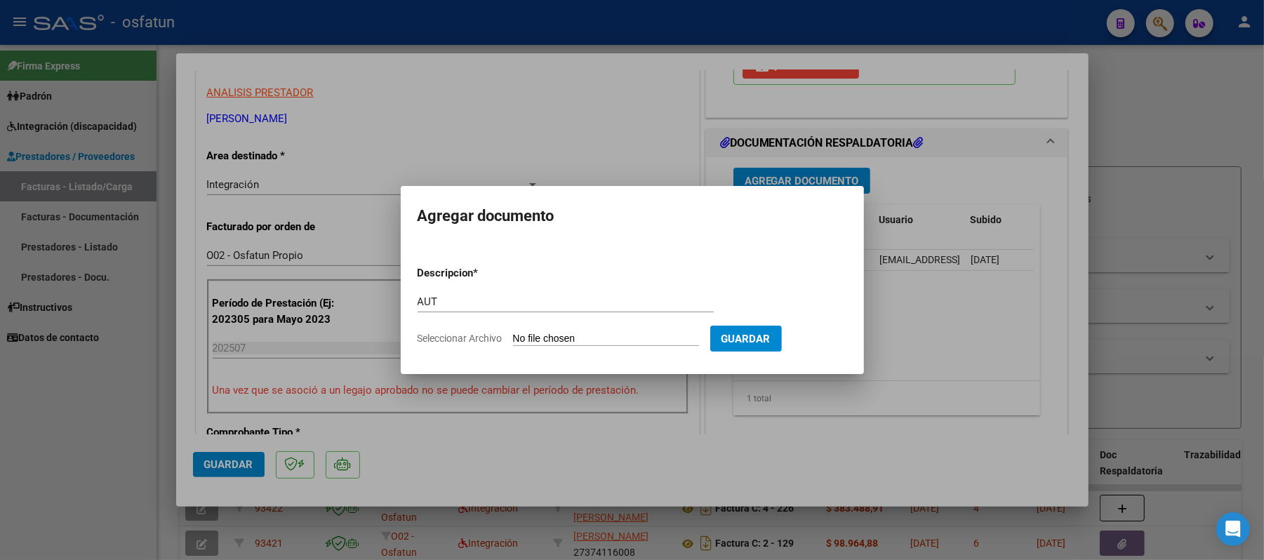
type input "C:\fakepath\AUT.pdf"
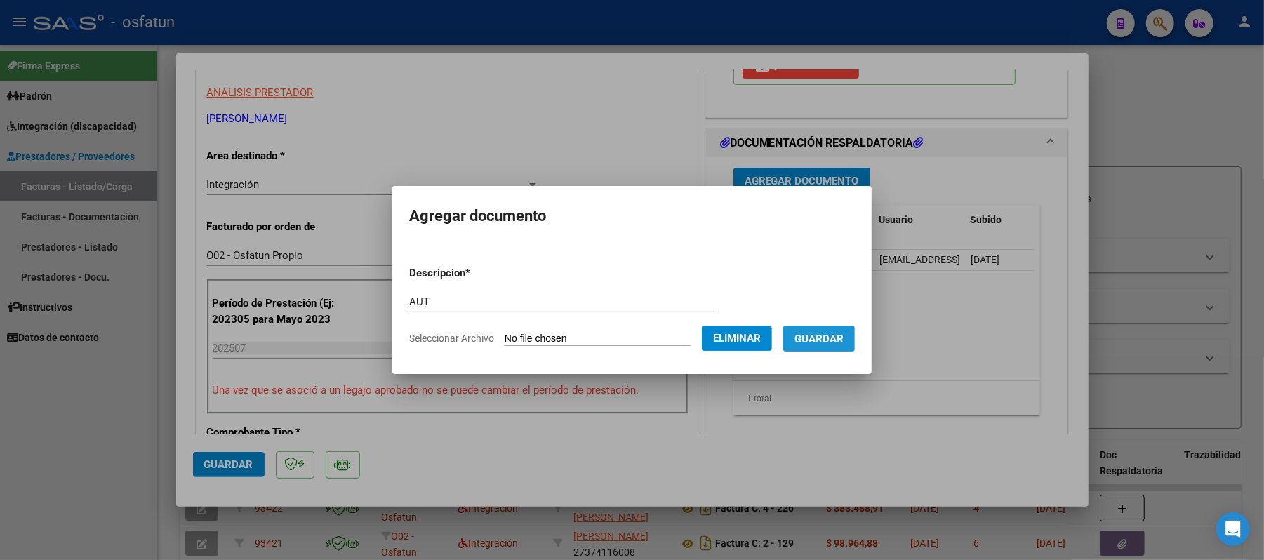
click at [832, 330] on button "Guardar" at bounding box center [819, 339] width 72 height 26
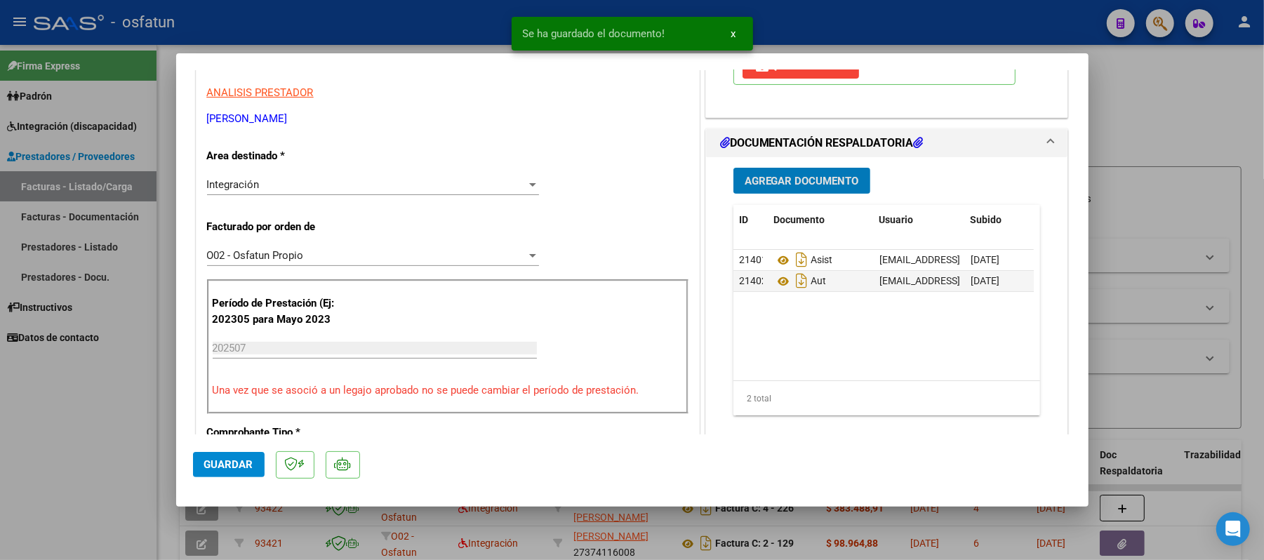
click at [223, 462] on span "Guardar" at bounding box center [228, 464] width 49 height 13
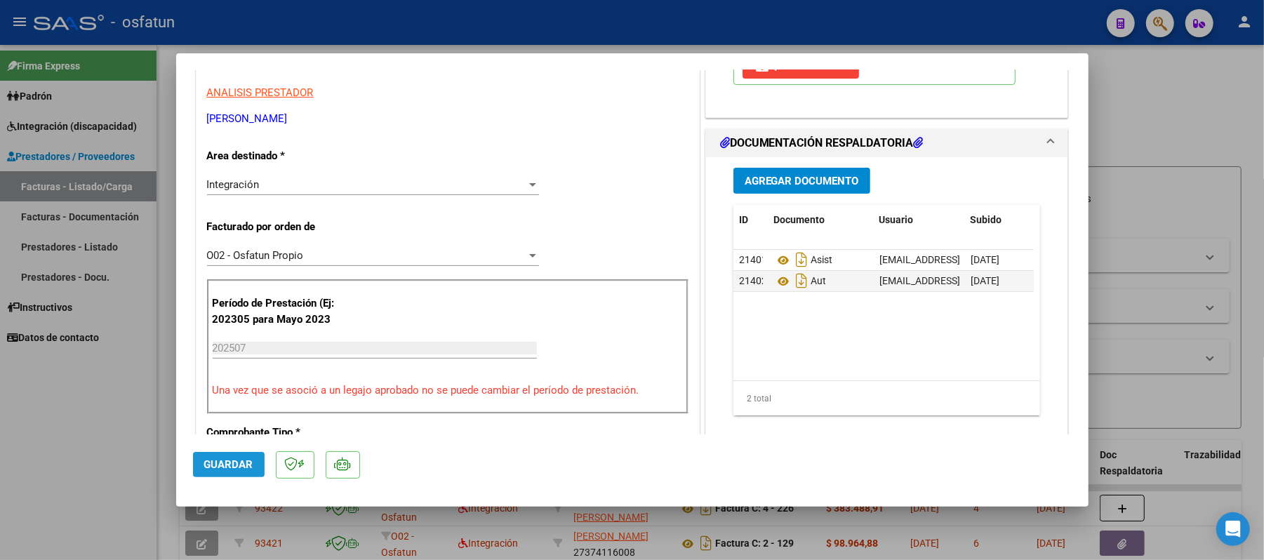
click at [246, 462] on span "Guardar" at bounding box center [228, 464] width 49 height 13
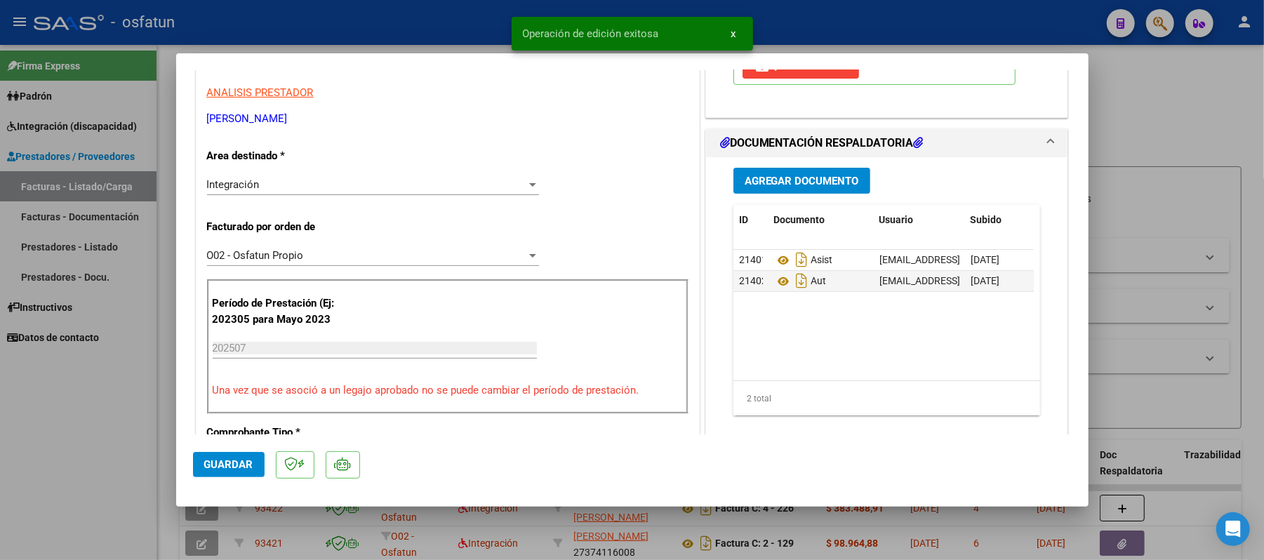
drag, startPoint x: 1124, startPoint y: 124, endPoint x: 1037, endPoint y: 119, distance: 87.2
click at [1121, 124] on div at bounding box center [632, 280] width 1264 height 560
type input "$ 0,00"
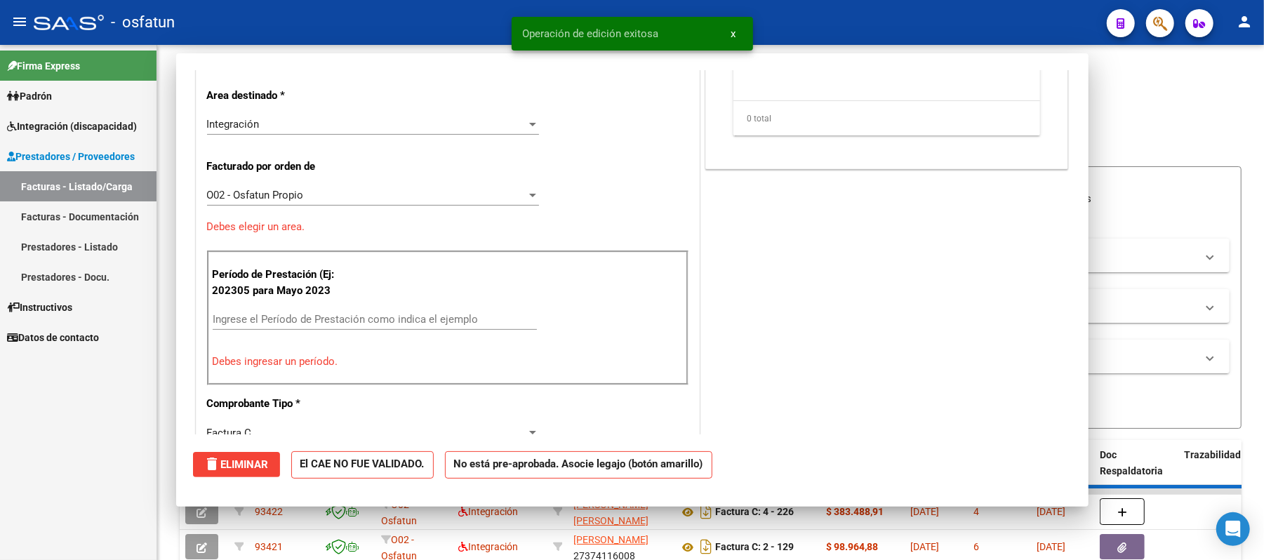
scroll to position [237, 0]
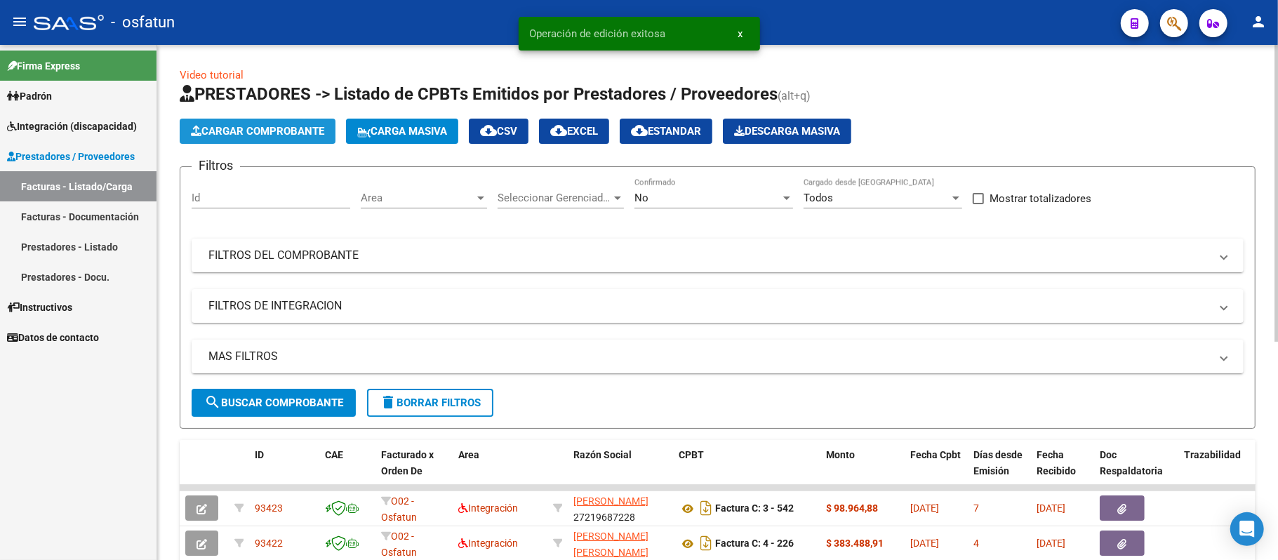
click at [220, 129] on span "Cargar Comprobante" at bounding box center [257, 131] width 133 height 13
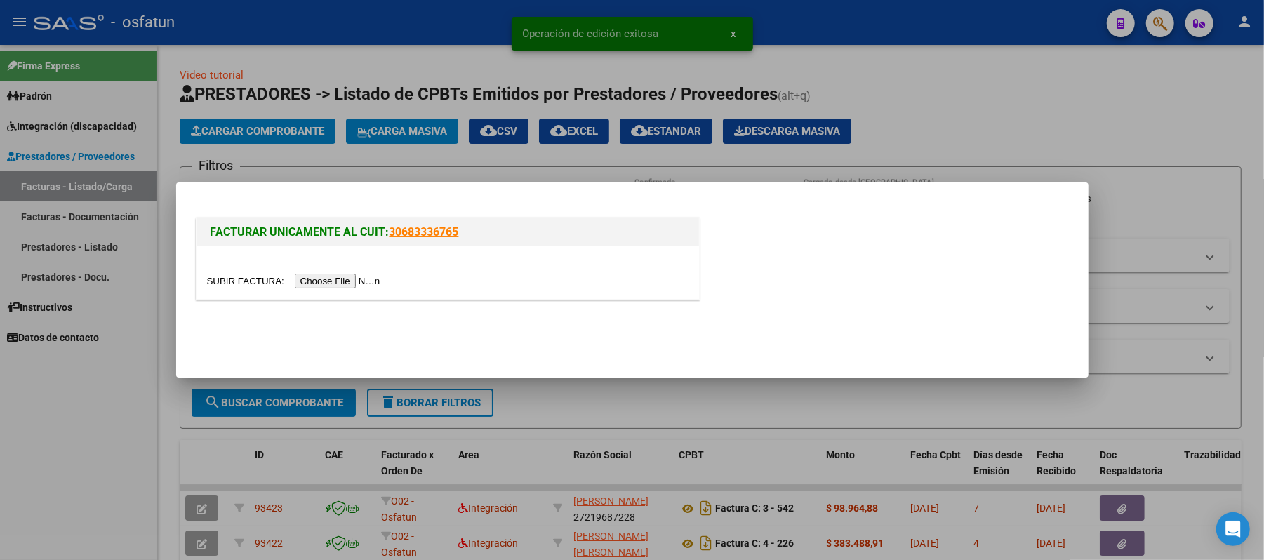
click at [350, 279] on input "file" at bounding box center [296, 281] width 178 height 15
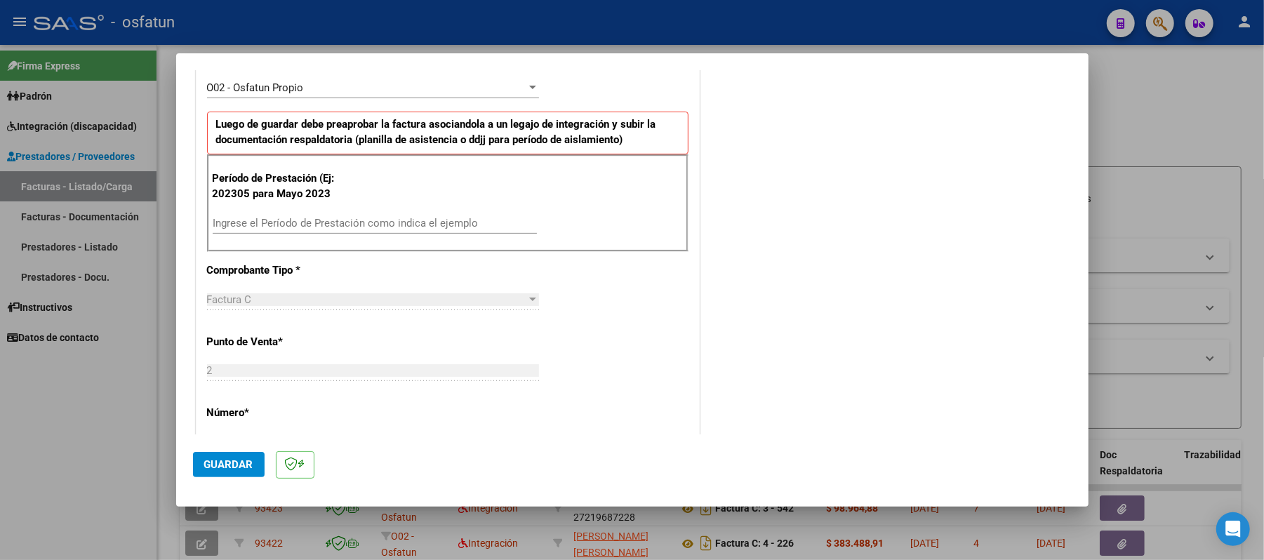
scroll to position [445, 0]
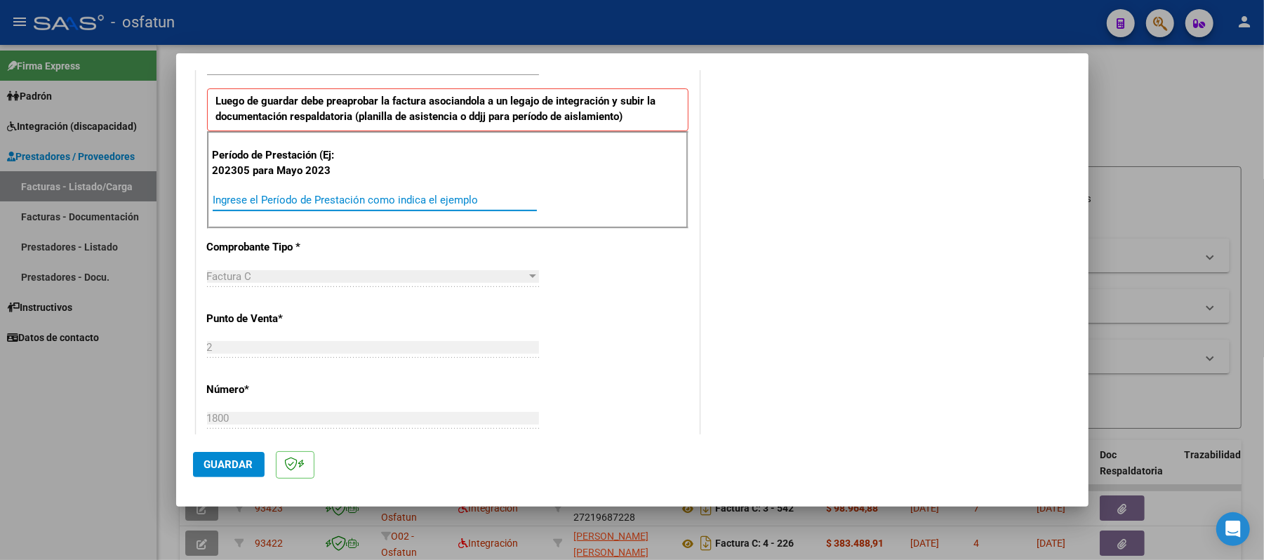
click at [279, 204] on input "Ingrese el Período de Prestación como indica el ejemplo" at bounding box center [375, 200] width 324 height 13
type input "202507"
click at [223, 466] on span "Guardar" at bounding box center [228, 464] width 49 height 13
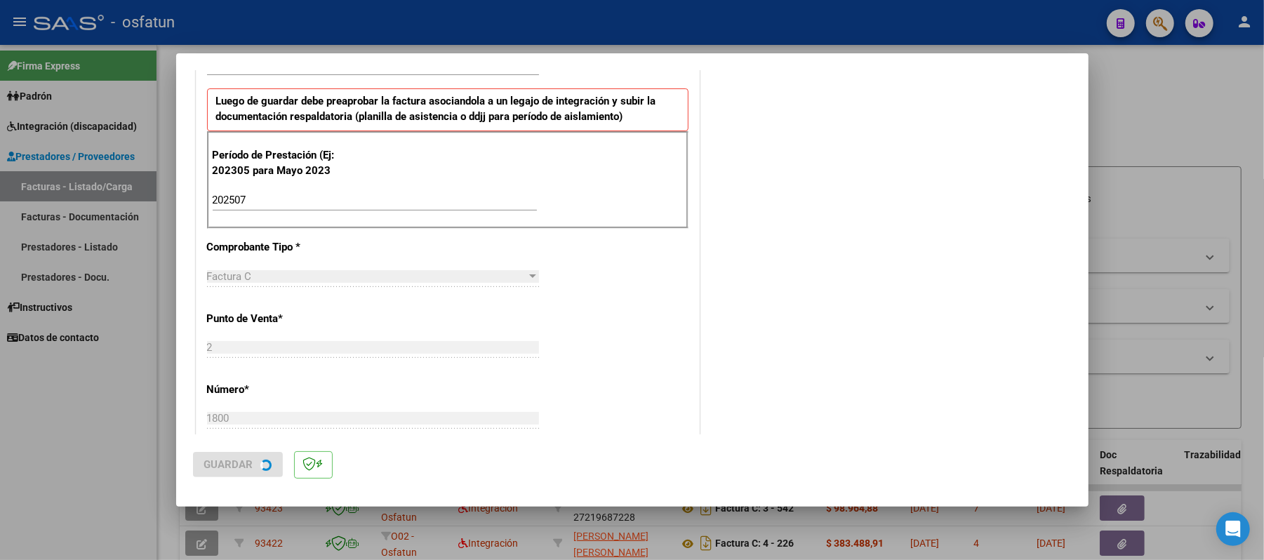
scroll to position [0, 0]
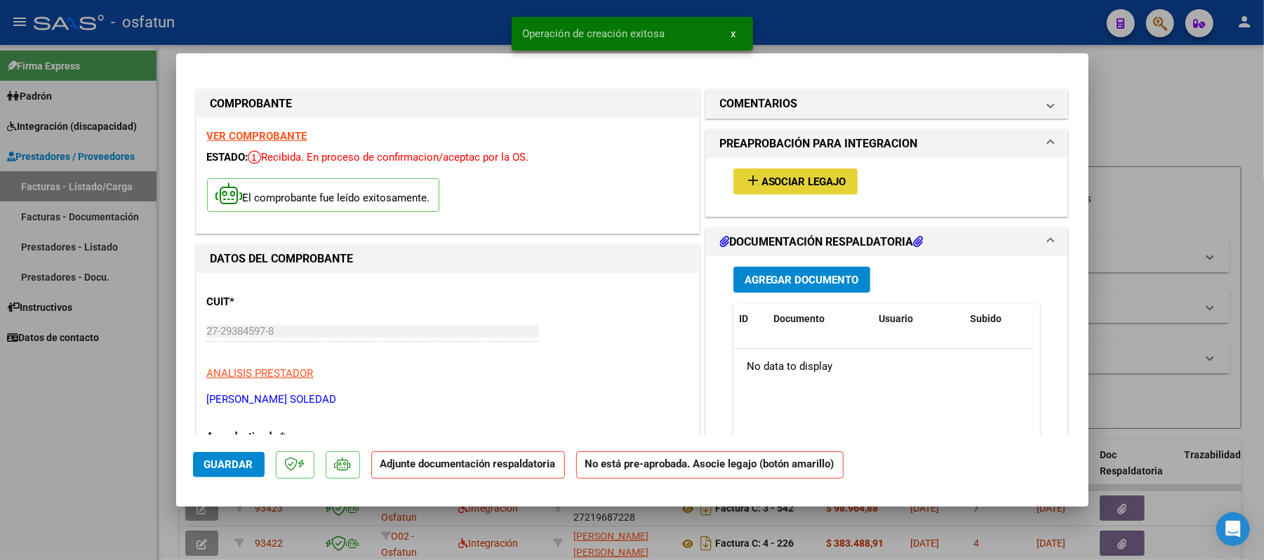
click at [778, 183] on span "Asociar Legajo" at bounding box center [803, 181] width 85 height 13
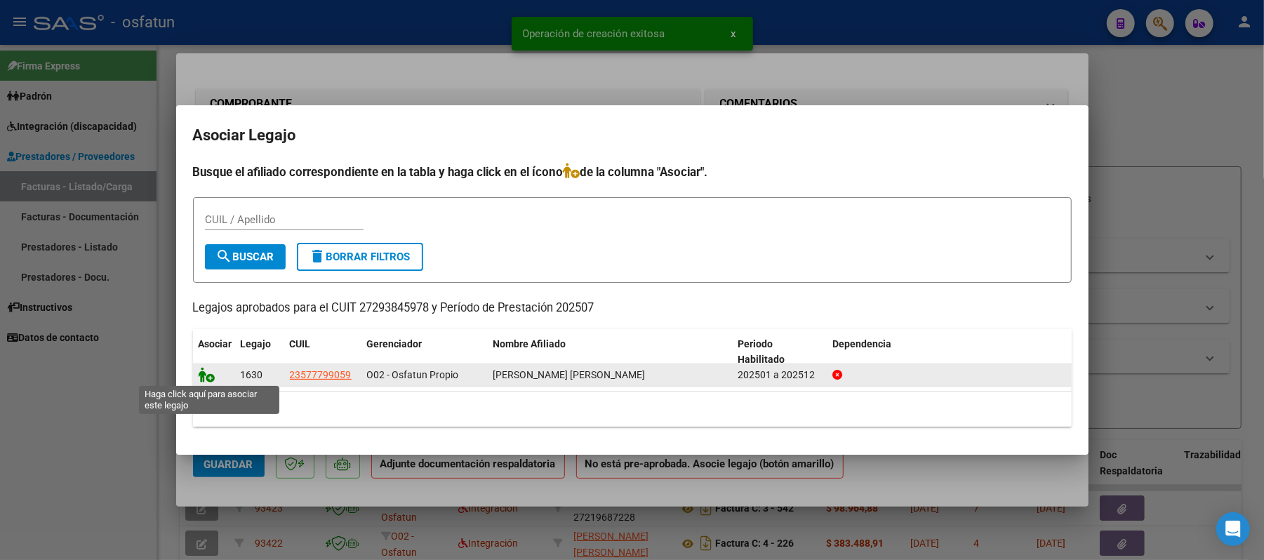
click at [206, 371] on icon at bounding box center [207, 374] width 17 height 15
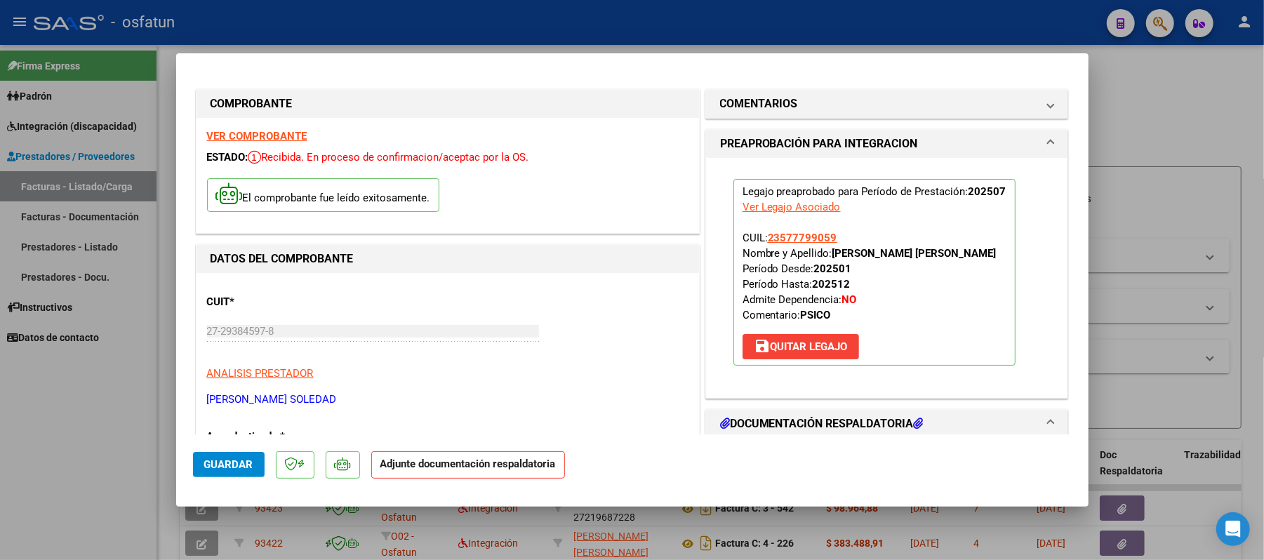
scroll to position [187, 0]
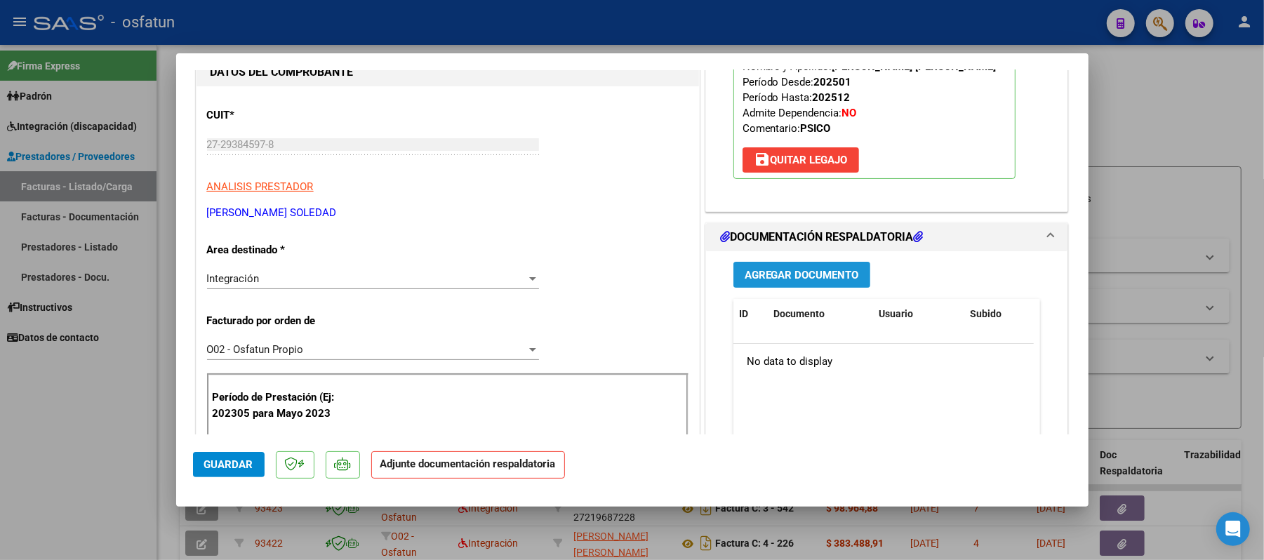
click at [829, 273] on span "Agregar Documento" at bounding box center [802, 275] width 114 height 13
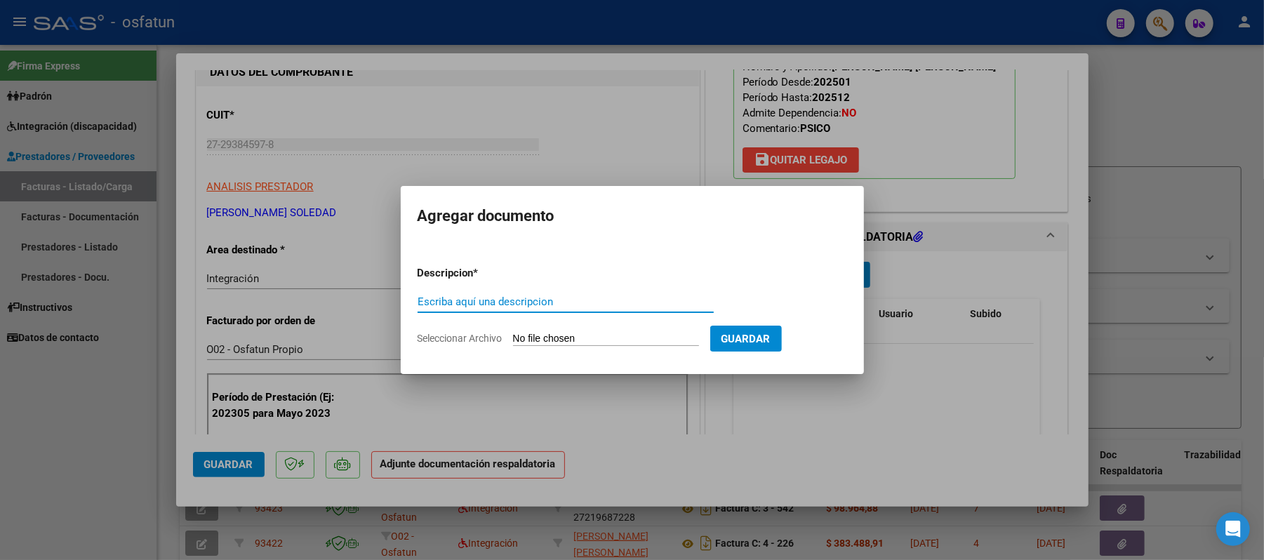
click at [570, 307] on input "Escriba aquí una descripcion" at bounding box center [566, 301] width 296 height 13
type input "ASIST"
click at [567, 340] on input "Seleccionar Archivo" at bounding box center [606, 339] width 186 height 13
type input "C:\fakepath\ASIST.pdf"
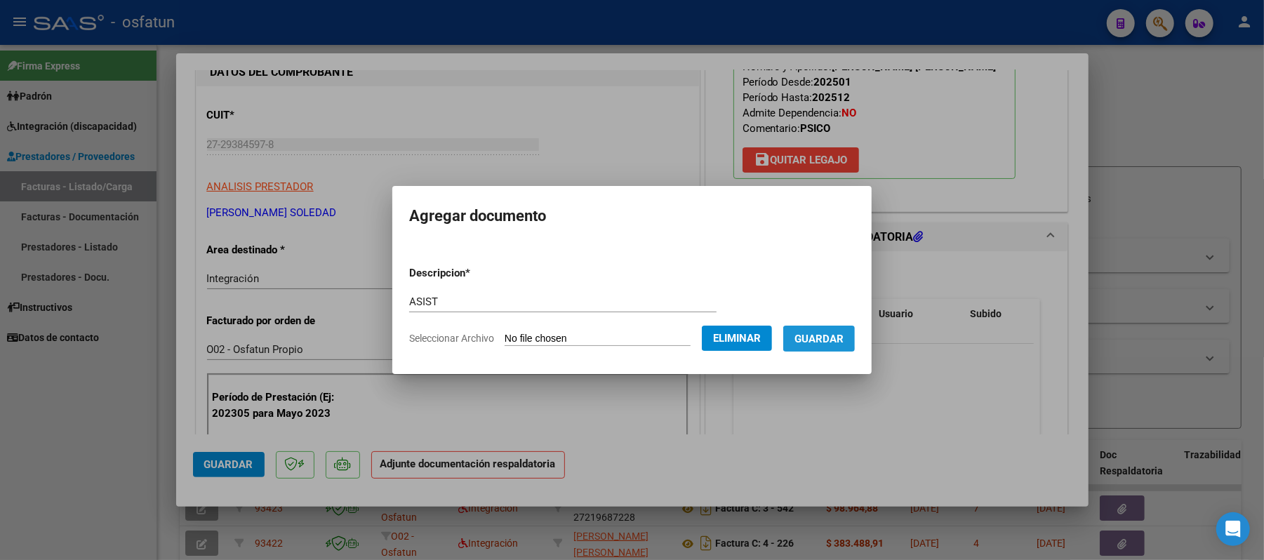
click at [803, 338] on button "Guardar" at bounding box center [819, 339] width 72 height 26
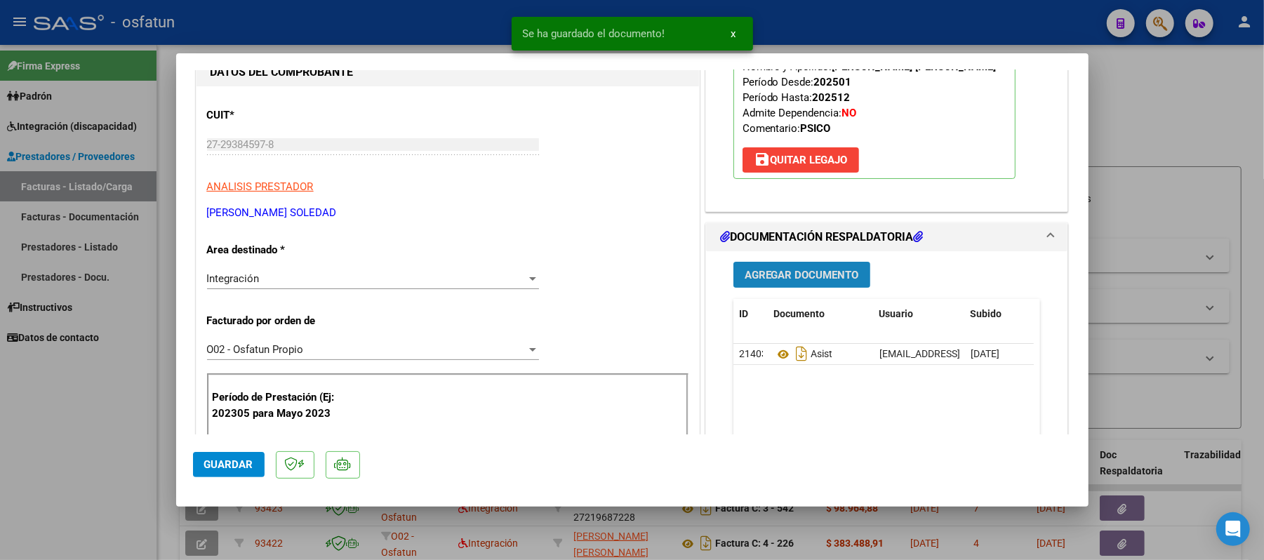
click at [792, 272] on span "Agregar Documento" at bounding box center [802, 275] width 114 height 13
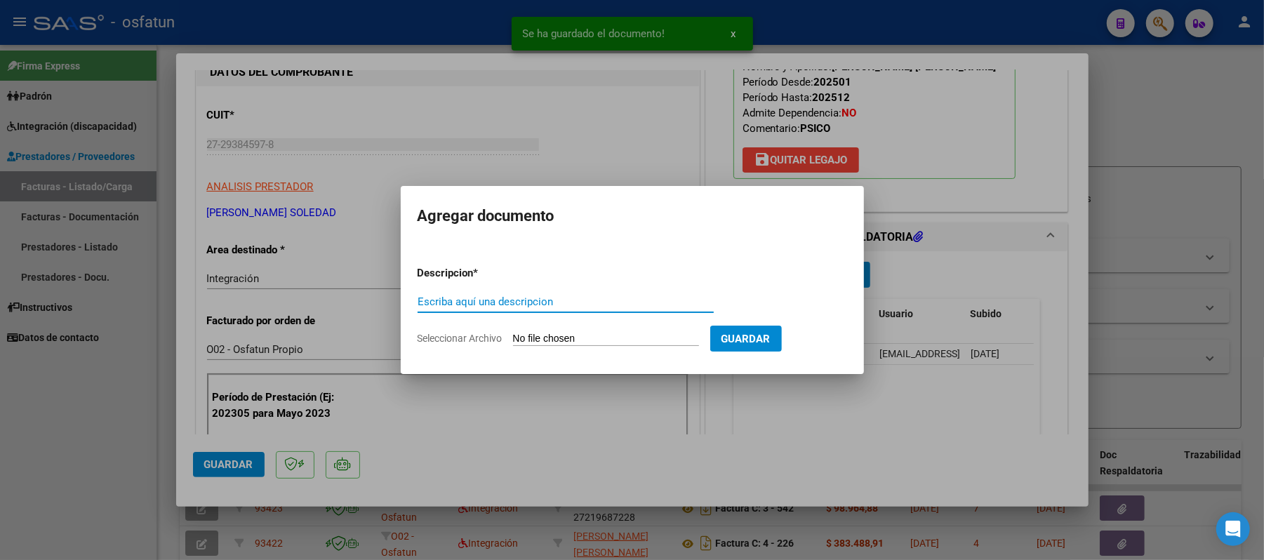
click at [616, 305] on input "Escriba aquí una descripcion" at bounding box center [566, 301] width 296 height 13
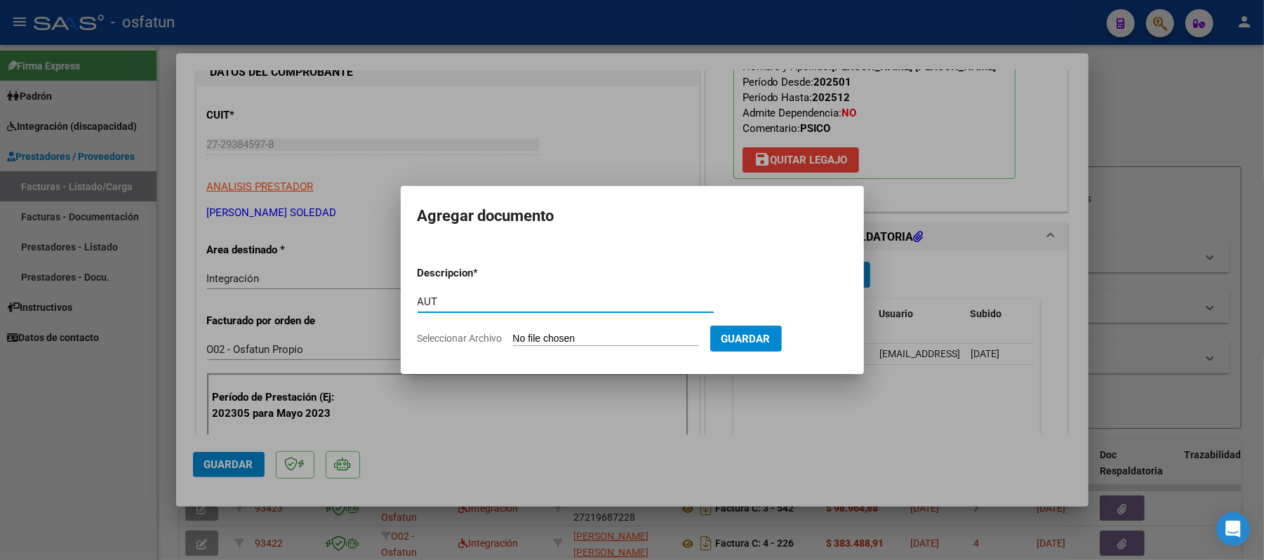
type input "AUT"
click at [571, 338] on input "Seleccionar Archivo" at bounding box center [606, 339] width 186 height 13
type input "C:\fakepath\AUT.pdf"
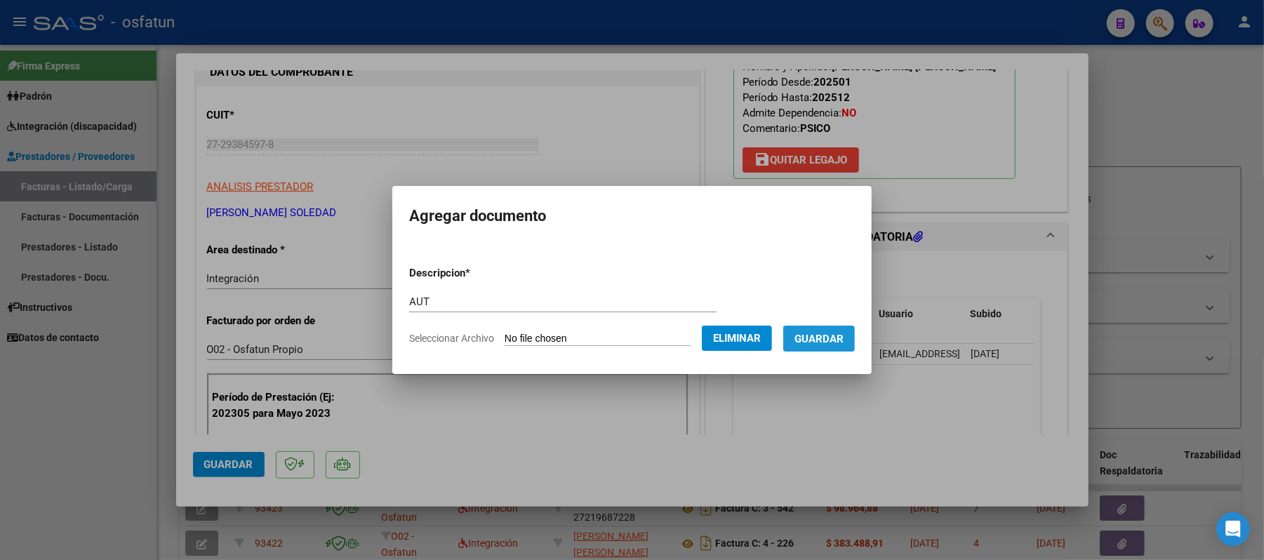
click at [841, 340] on span "Guardar" at bounding box center [818, 339] width 49 height 13
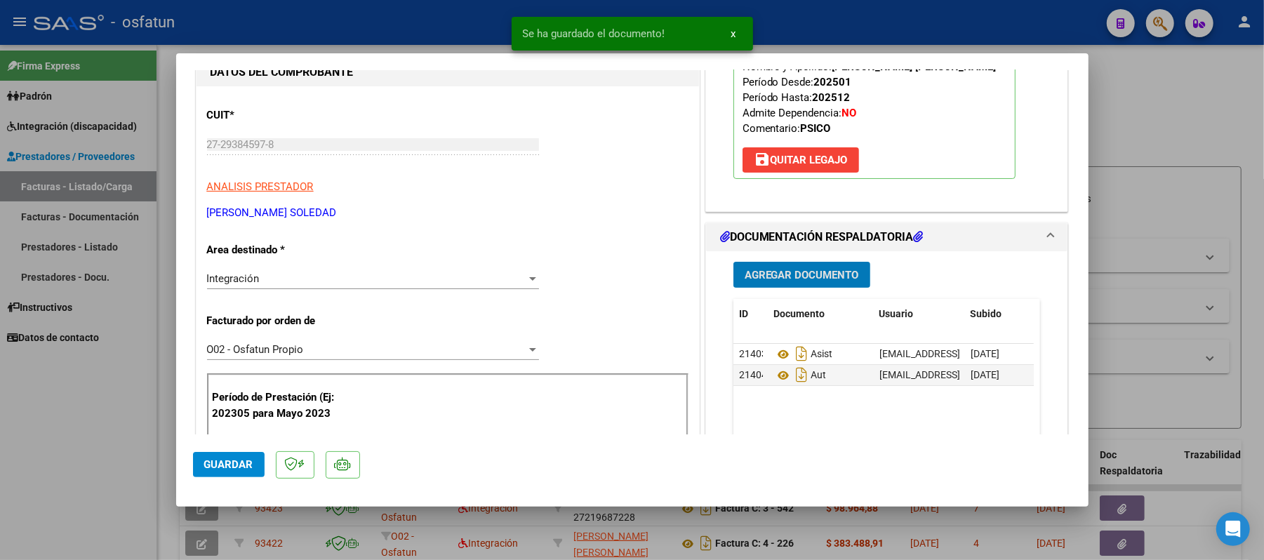
click at [236, 460] on span "Guardar" at bounding box center [228, 464] width 49 height 13
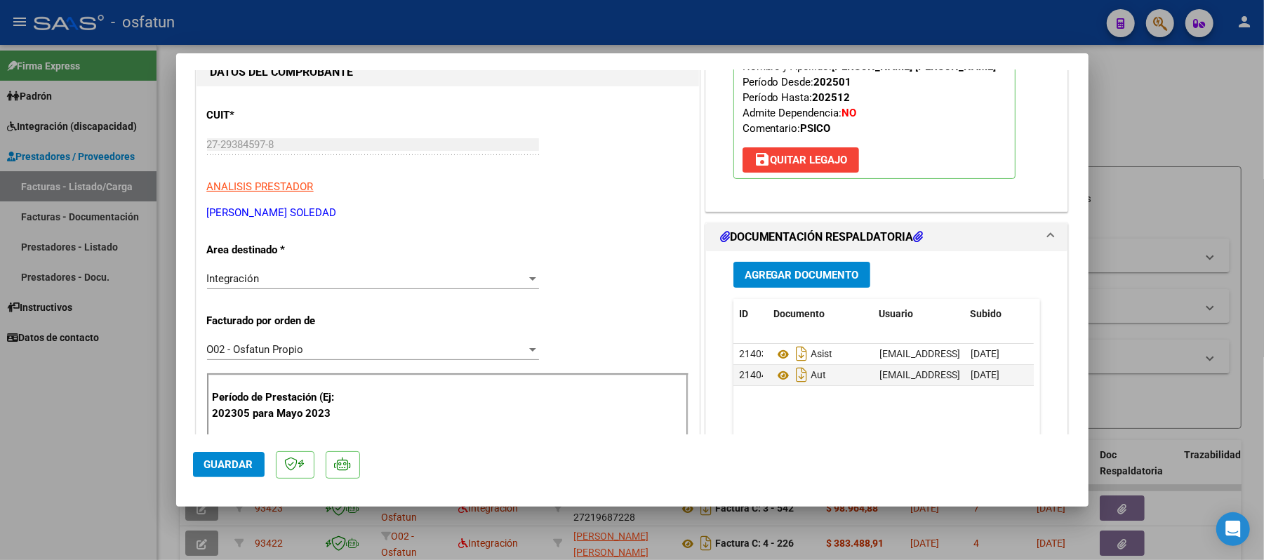
click at [1183, 124] on div at bounding box center [632, 280] width 1264 height 560
type input "$ 0,00"
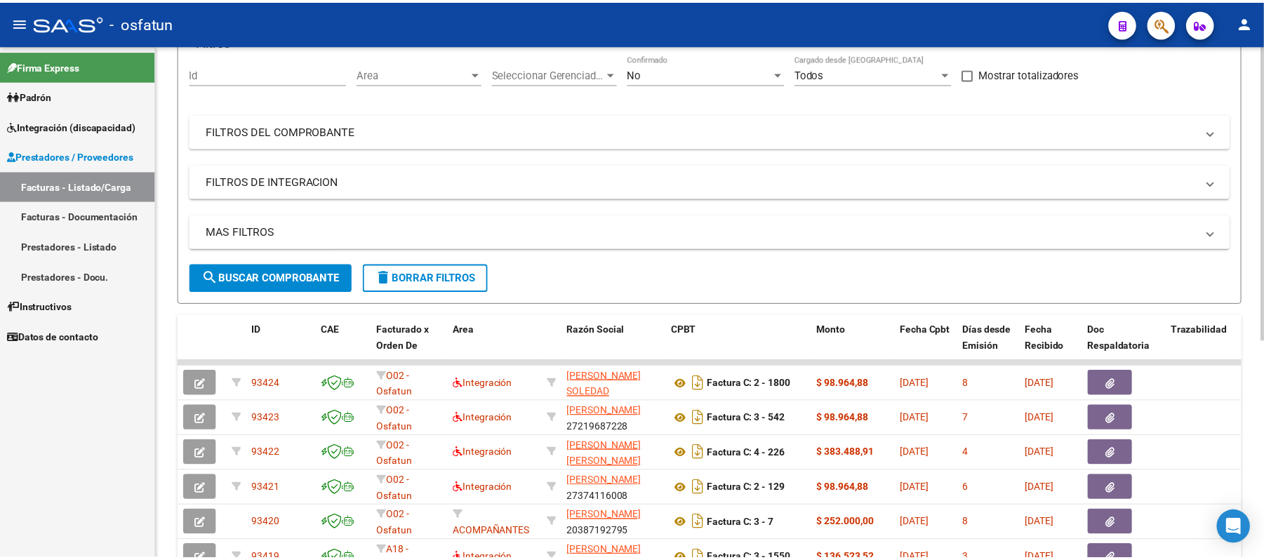
scroll to position [0, 0]
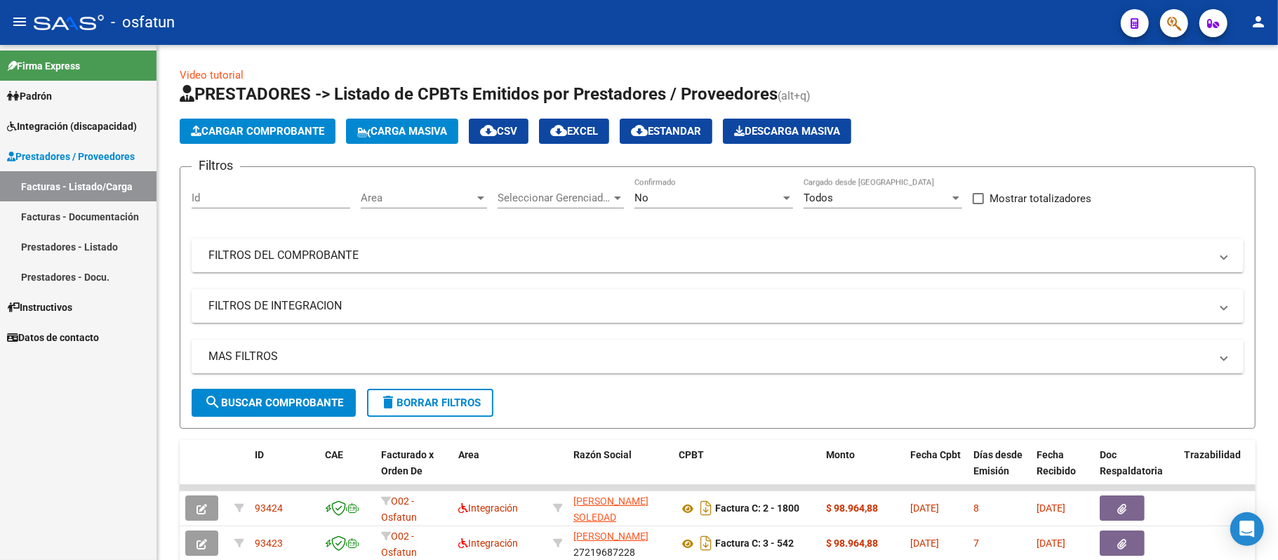
click at [81, 215] on link "Facturas - Documentación" at bounding box center [78, 216] width 157 height 30
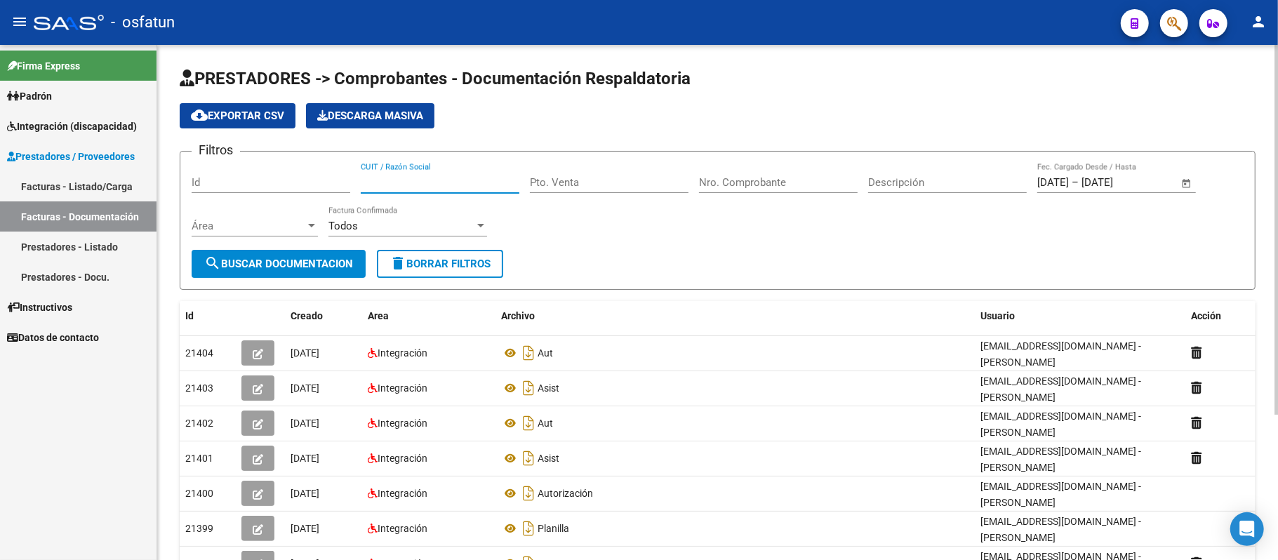
click at [390, 187] on input "CUIT / Razón Social" at bounding box center [440, 182] width 159 height 13
type input "[PERSON_NAME]"
click at [270, 264] on span "search Buscar Documentacion" at bounding box center [278, 264] width 149 height 13
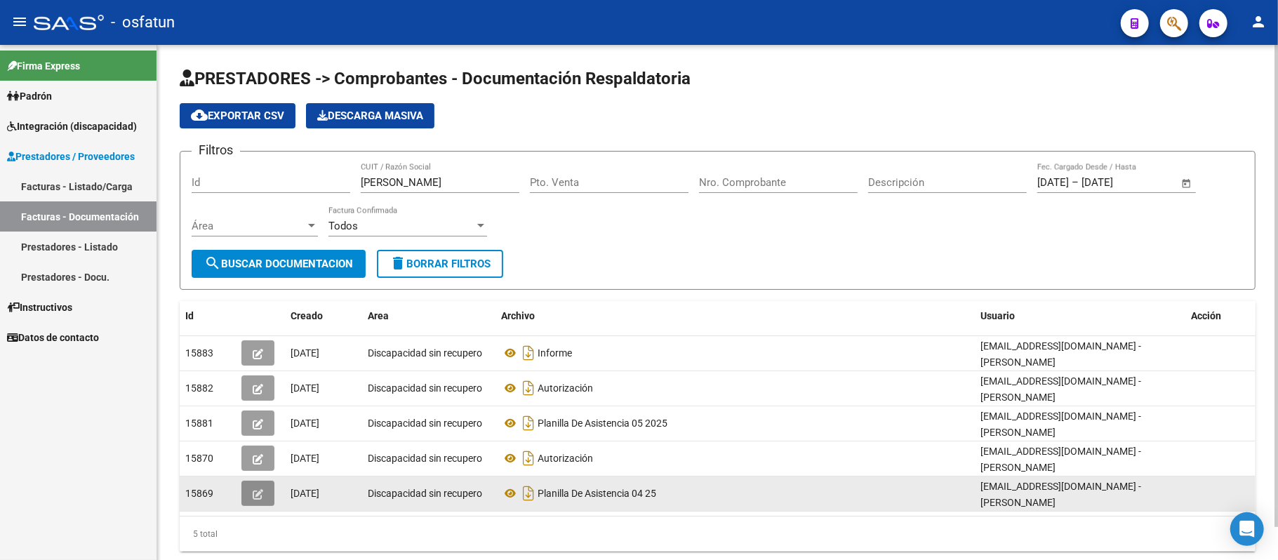
click at [256, 492] on icon "button" at bounding box center [258, 494] width 11 height 11
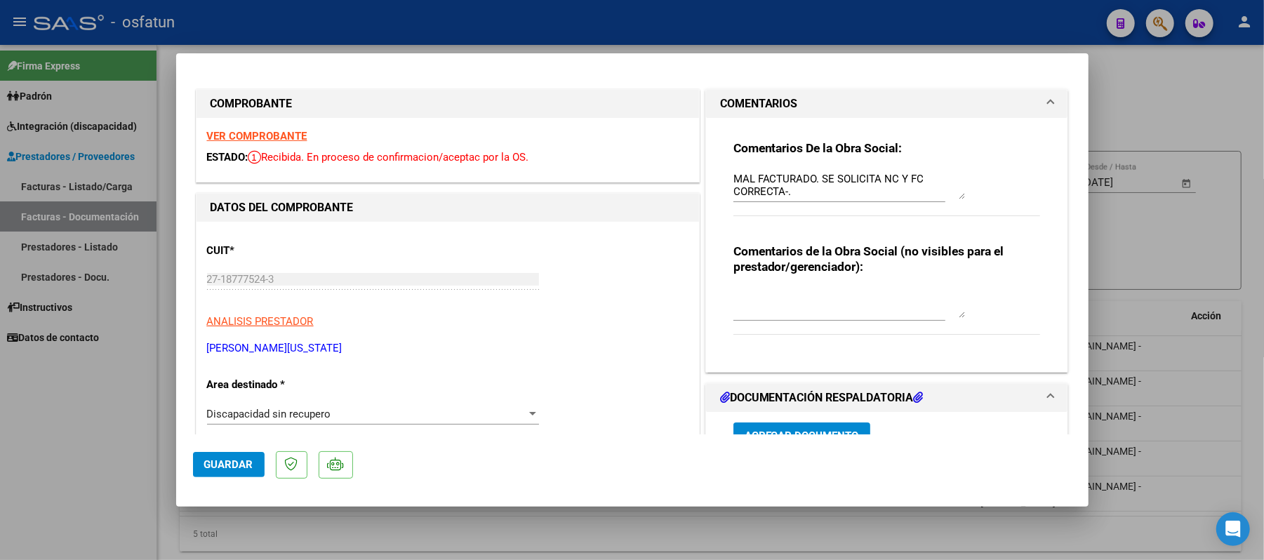
click at [260, 135] on strong "VER COMPROBANTE" at bounding box center [257, 136] width 100 height 13
click at [1140, 109] on div at bounding box center [632, 280] width 1264 height 560
type input "$ 0,00"
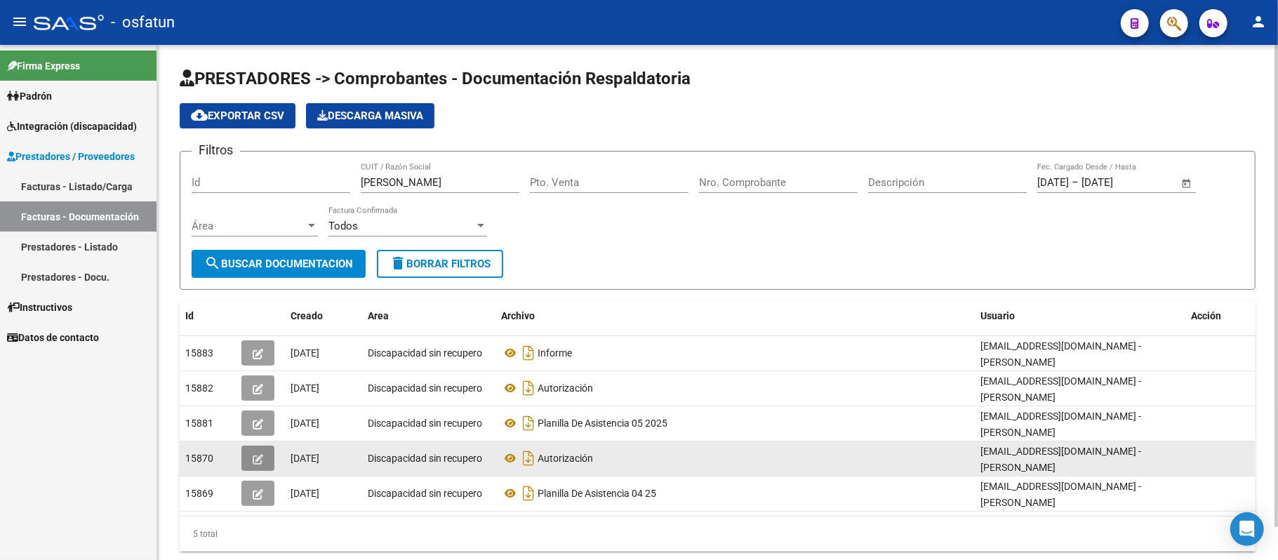
click at [261, 455] on icon "button" at bounding box center [258, 459] width 11 height 11
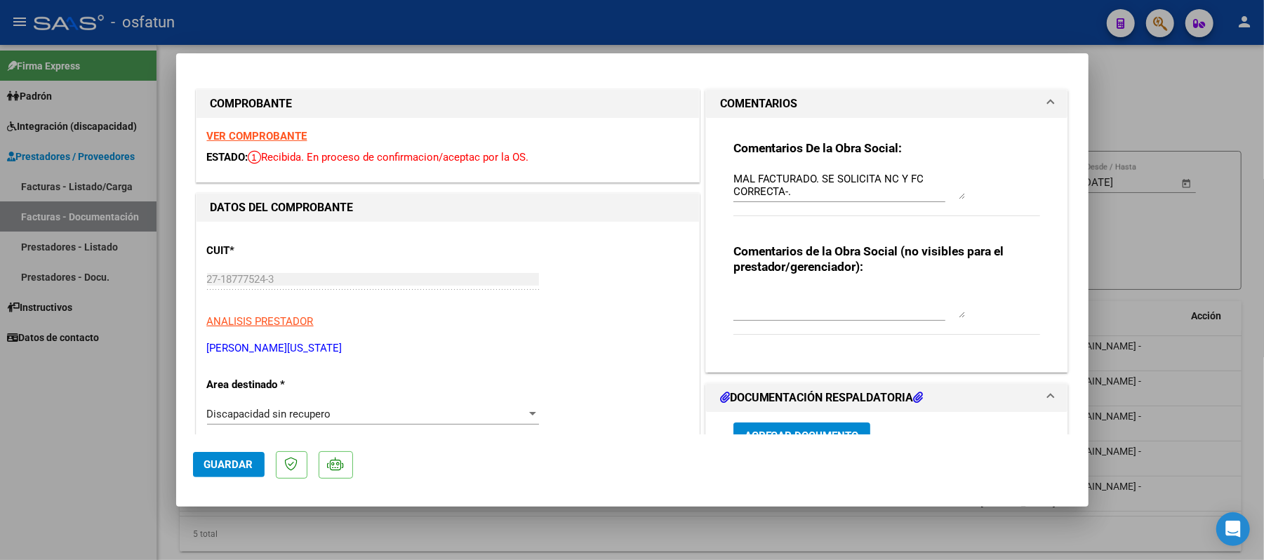
click at [275, 142] on strong "VER COMPROBANTE" at bounding box center [257, 136] width 100 height 13
click at [1193, 96] on div at bounding box center [632, 280] width 1264 height 560
type input "$ 0,00"
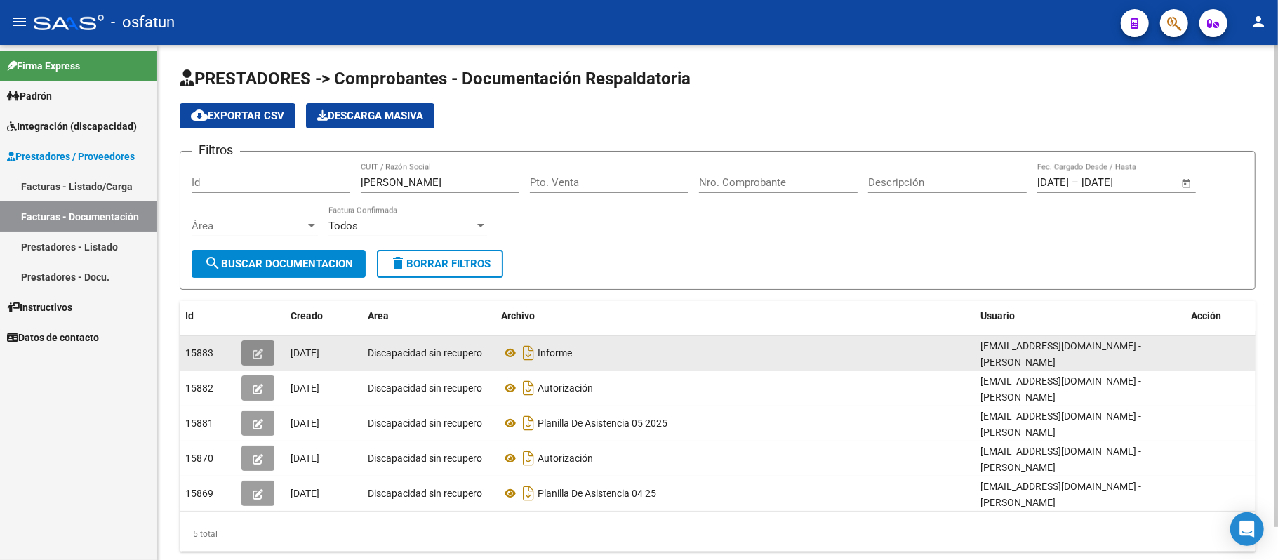
click at [253, 354] on icon "button" at bounding box center [258, 354] width 11 height 11
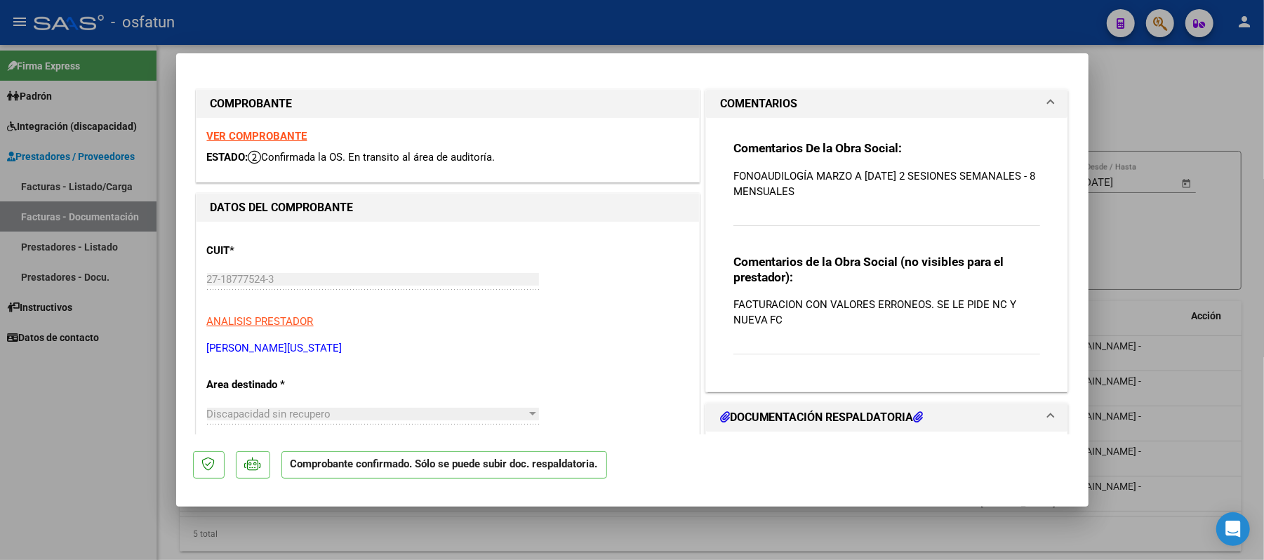
click at [276, 140] on strong "VER COMPROBANTE" at bounding box center [257, 136] width 100 height 13
click at [1223, 95] on div at bounding box center [632, 280] width 1264 height 560
type input "$ 0,00"
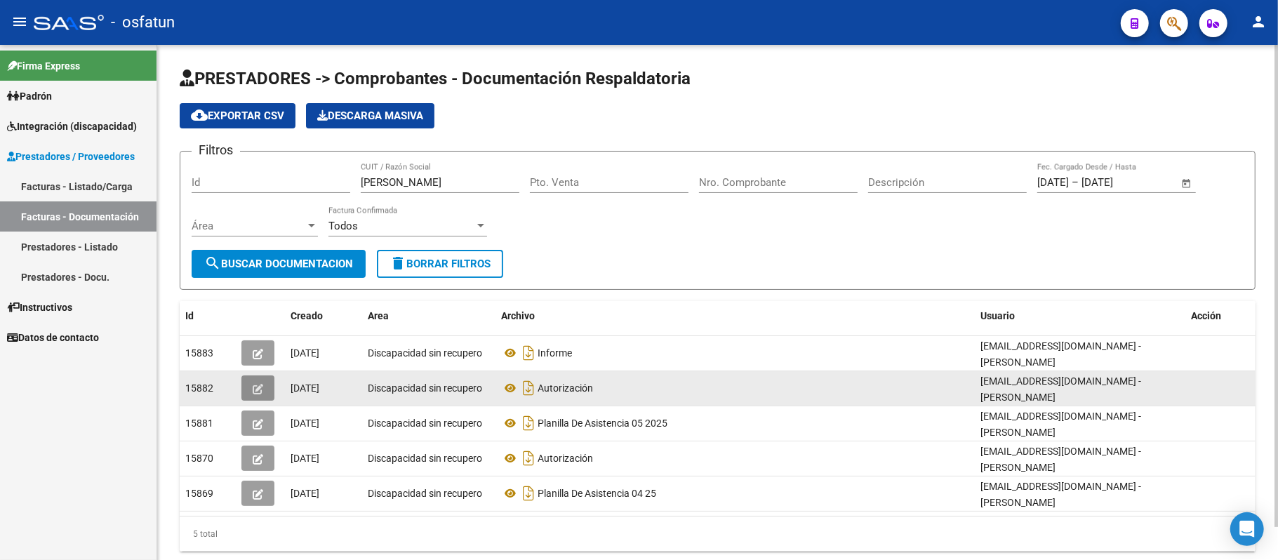
click at [253, 386] on icon "button" at bounding box center [258, 389] width 11 height 11
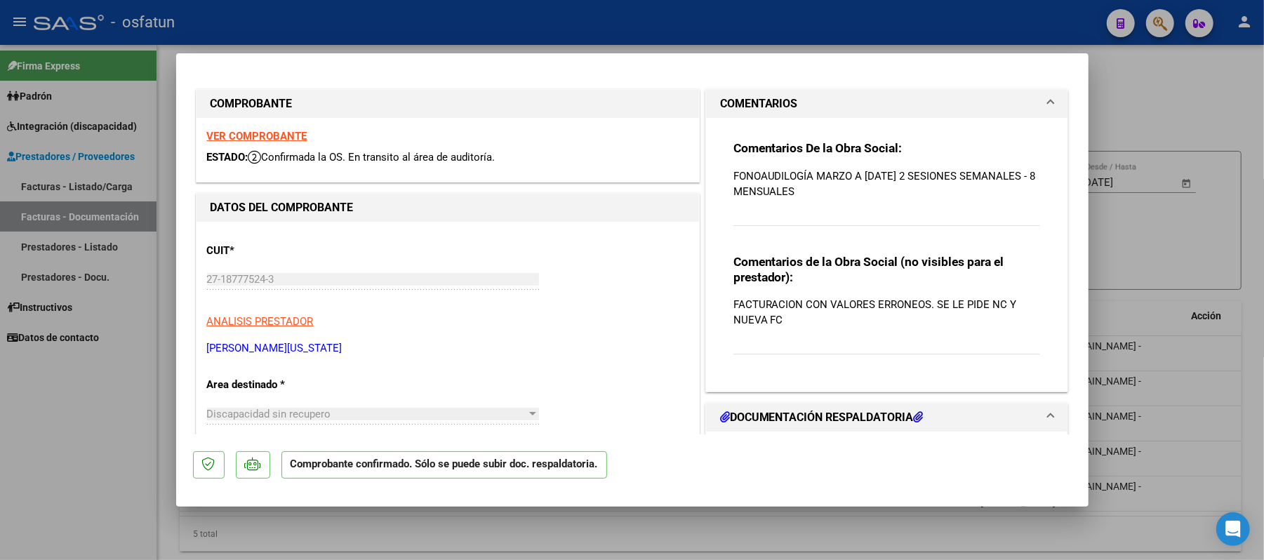
click at [267, 139] on strong "VER COMPROBANTE" at bounding box center [257, 136] width 100 height 13
click at [1133, 107] on div at bounding box center [632, 280] width 1264 height 560
type input "$ 0,00"
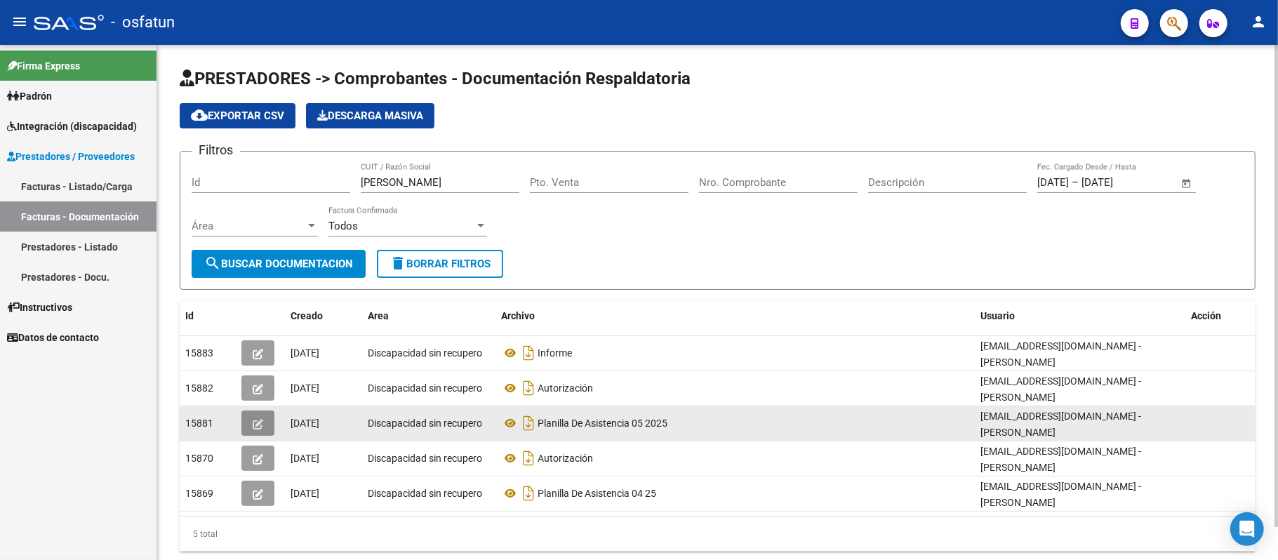
click at [254, 422] on icon "button" at bounding box center [258, 424] width 11 height 11
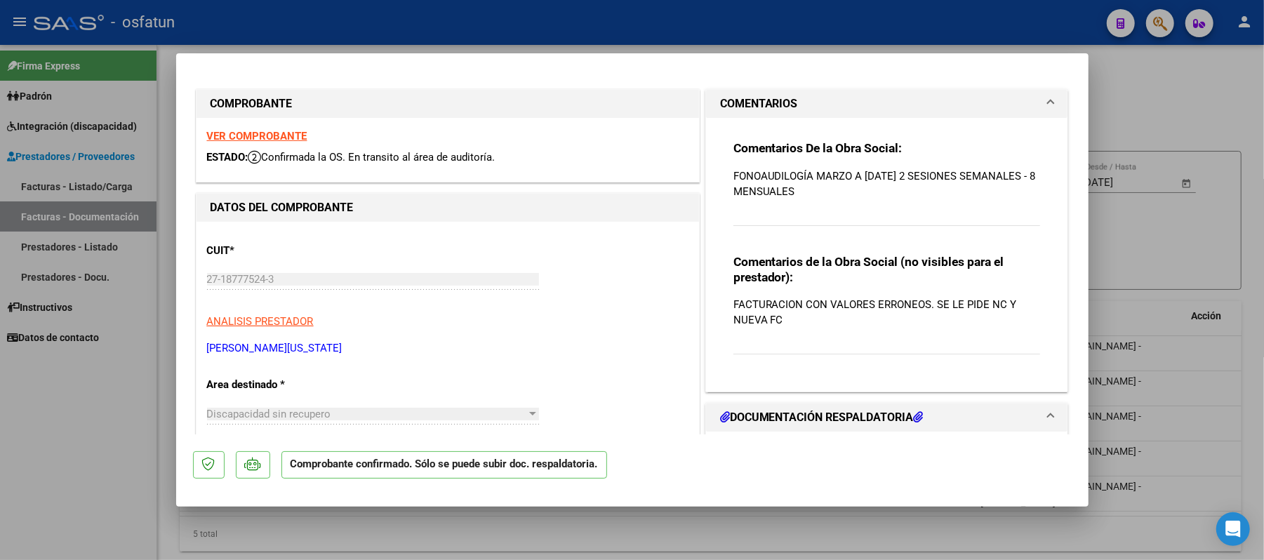
click at [288, 140] on strong "VER COMPROBANTE" at bounding box center [257, 136] width 100 height 13
